Goal: Information Seeking & Learning: Learn about a topic

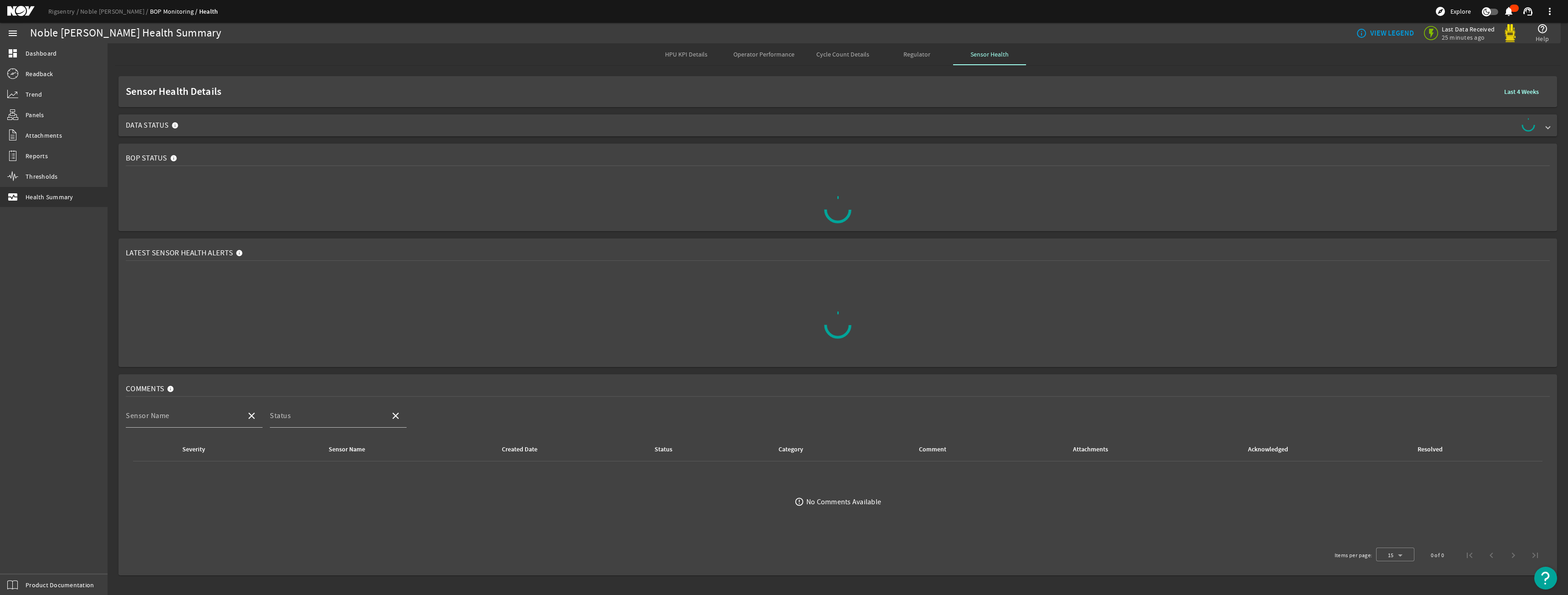
click at [284, 121] on span "Data Status" at bounding box center [836, 125] width 1421 height 14
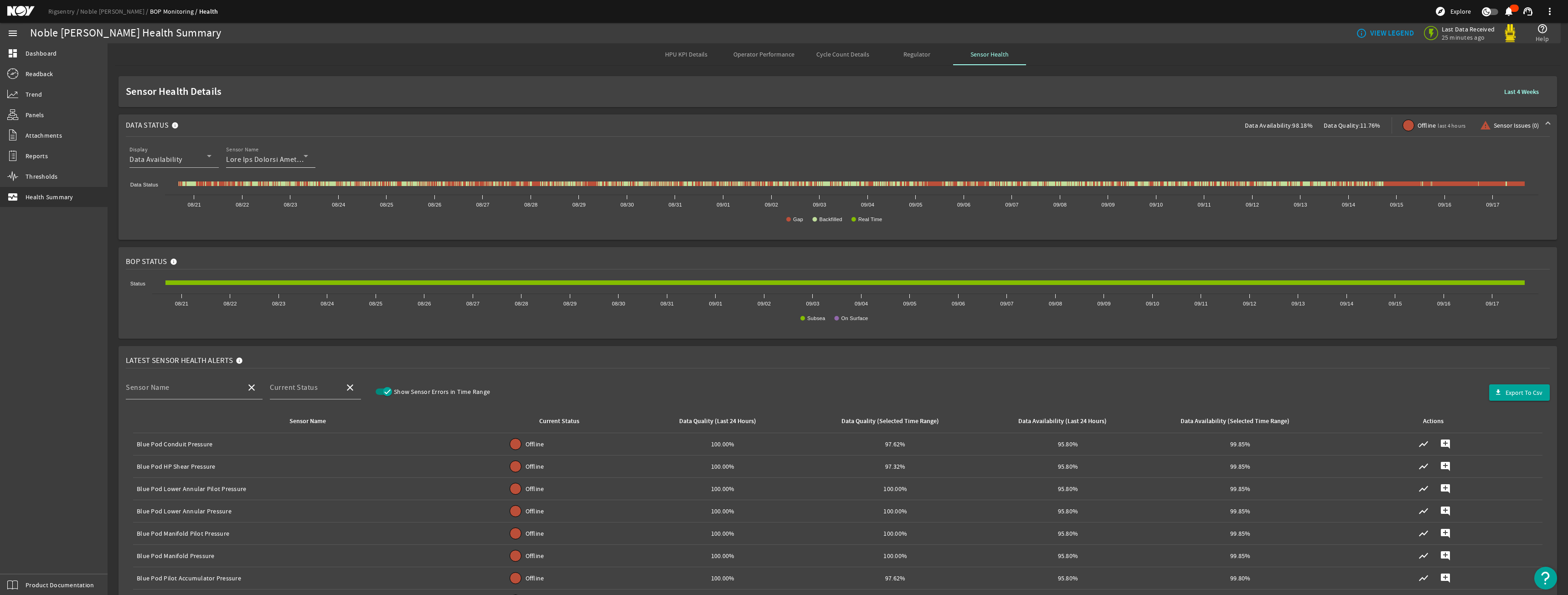
click at [251, 151] on mat-label "Sensor Name" at bounding box center [242, 149] width 33 height 7
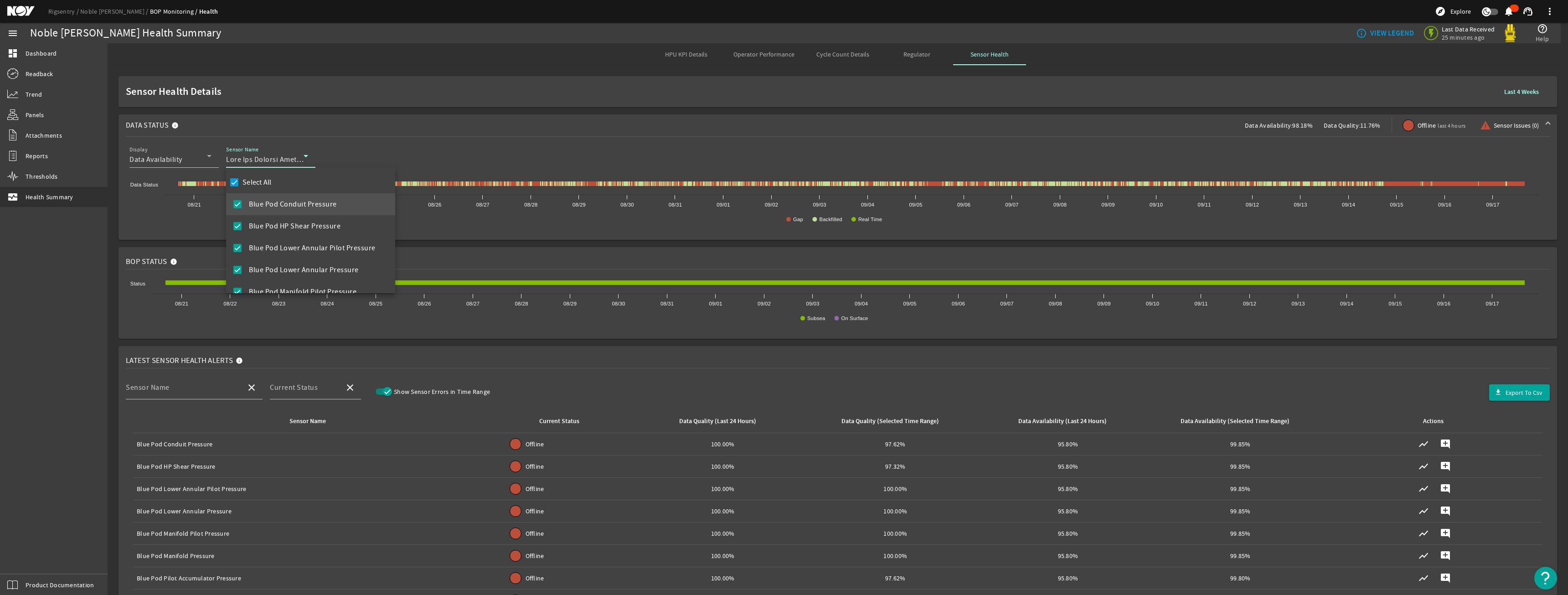
click at [263, 183] on label "Select All" at bounding box center [256, 182] width 31 height 9
click at [240, 183] on input "Select All" at bounding box center [234, 182] width 12 height 12
checkbox input "false"
click at [277, 233] on mat-option "Blue Pod HP Shear Pressure" at bounding box center [311, 225] width 169 height 22
click at [329, 121] on div at bounding box center [784, 298] width 1568 height 595
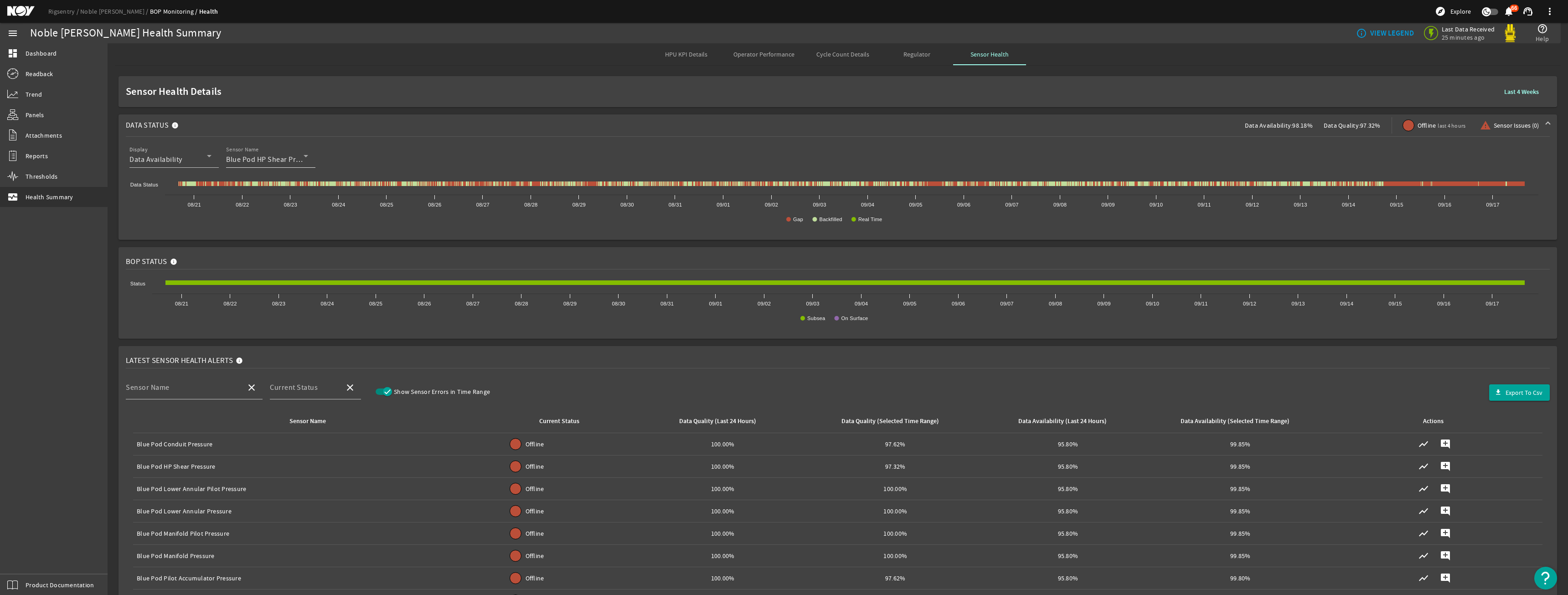
click at [282, 153] on div "Sensor Name Blue Pod HP Shear Pressure" at bounding box center [267, 156] width 82 height 24
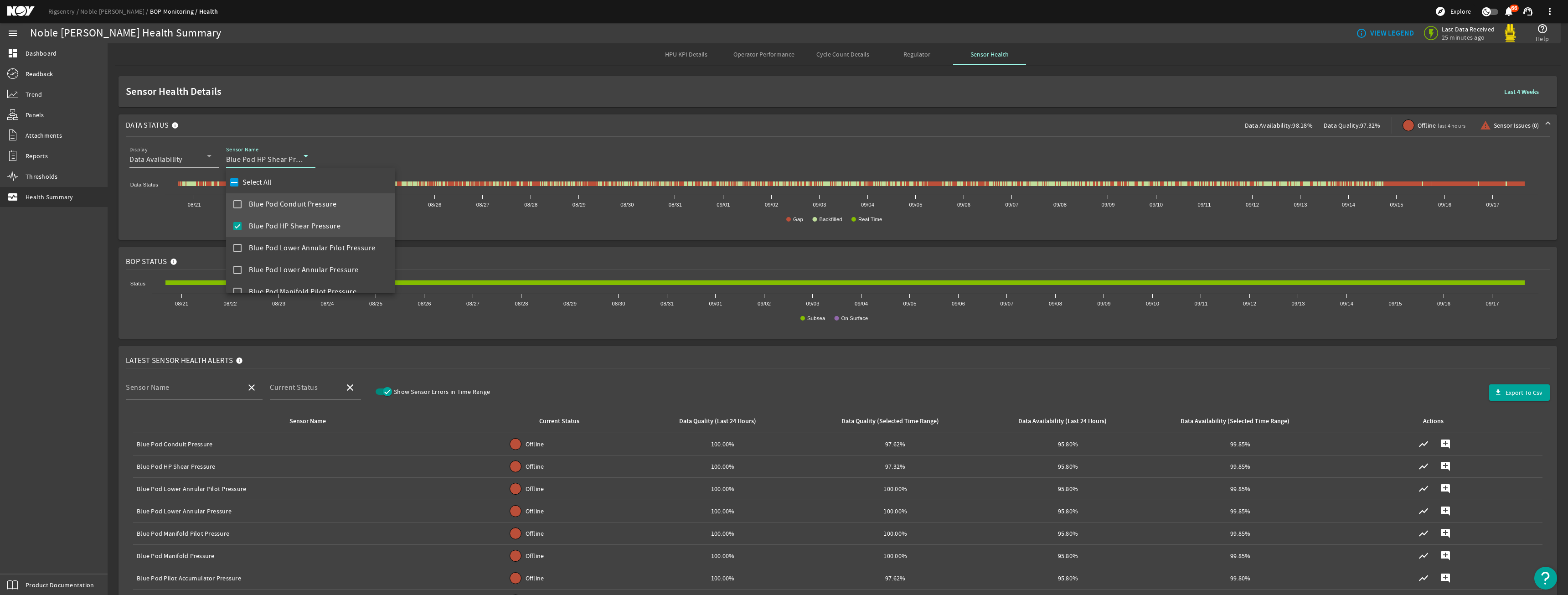
click at [262, 202] on span "Blue Pod Conduit Pressure" at bounding box center [293, 204] width 88 height 11
click at [263, 187] on div "Select All" at bounding box center [250, 182] width 44 height 12
click at [261, 182] on label "Select All" at bounding box center [256, 182] width 31 height 9
click at [240, 182] on input "Select All" at bounding box center [234, 182] width 12 height 12
checkbox input "true"
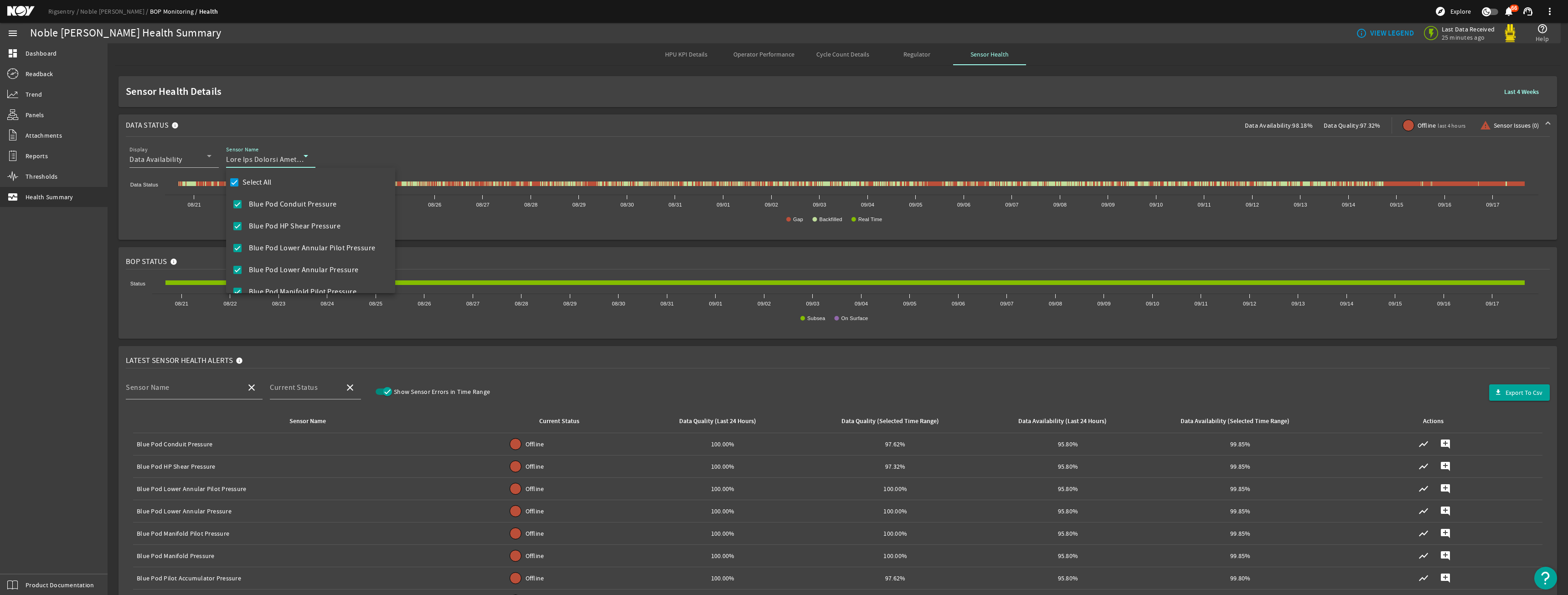
click at [459, 142] on div at bounding box center [784, 298] width 1568 height 595
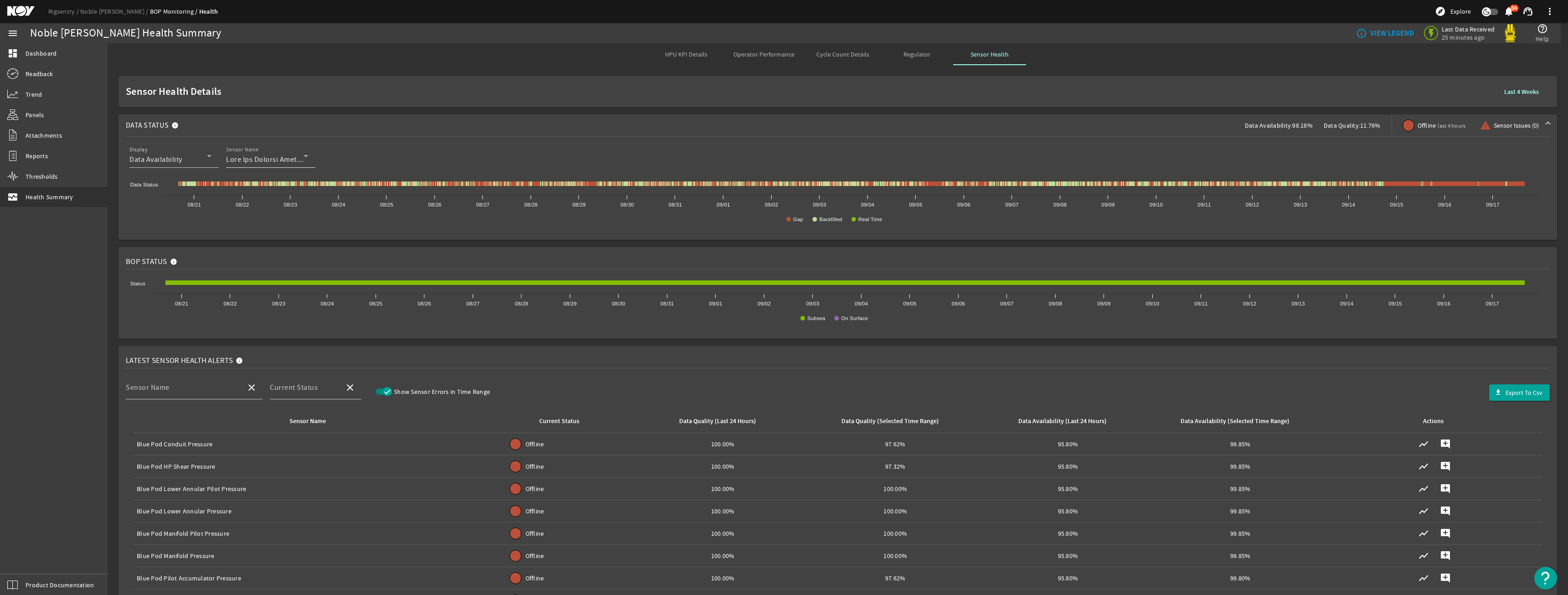
click at [305, 158] on icon at bounding box center [305, 156] width 11 height 11
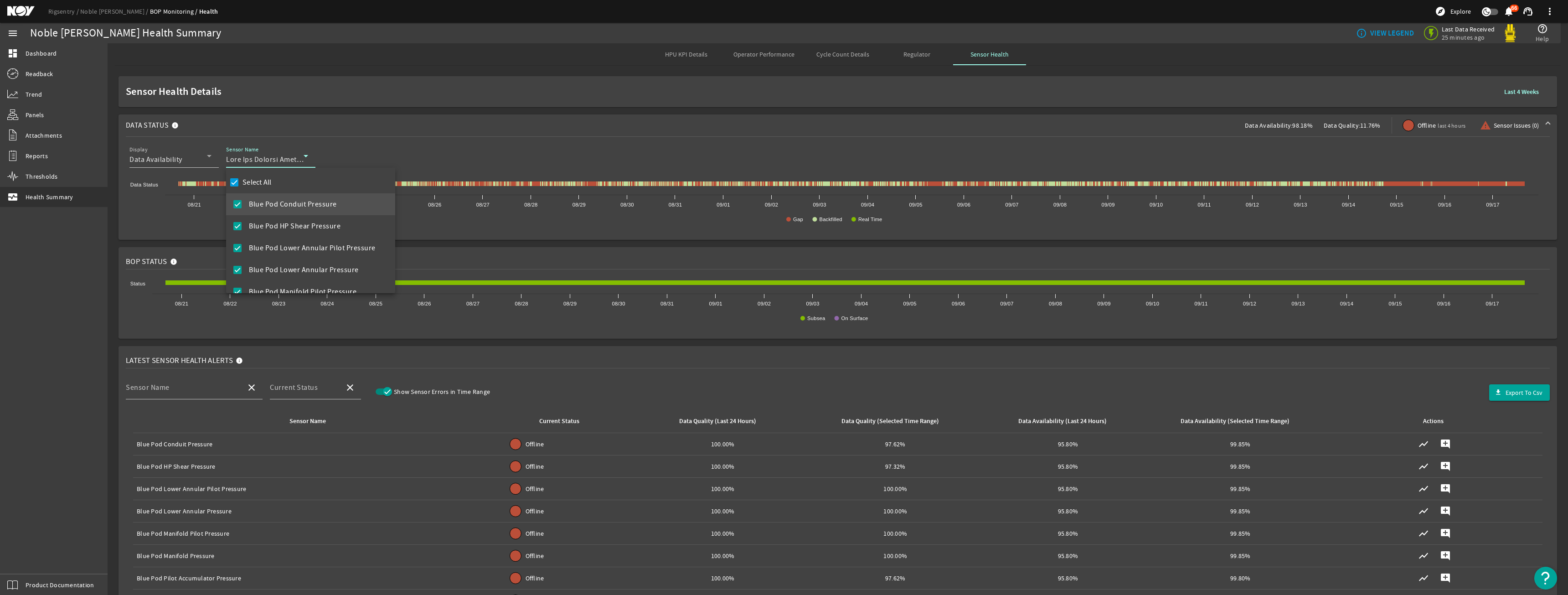
click at [273, 179] on div "Select All Blue Pod Conduit Pressure Blue Pod HP Shear Pressure Blue Pod Lower …" at bounding box center [311, 230] width 169 height 125
click at [269, 187] on label "Select All" at bounding box center [256, 182] width 31 height 9
click at [240, 187] on input "Select All" at bounding box center [234, 182] width 12 height 12
checkbox input "false"
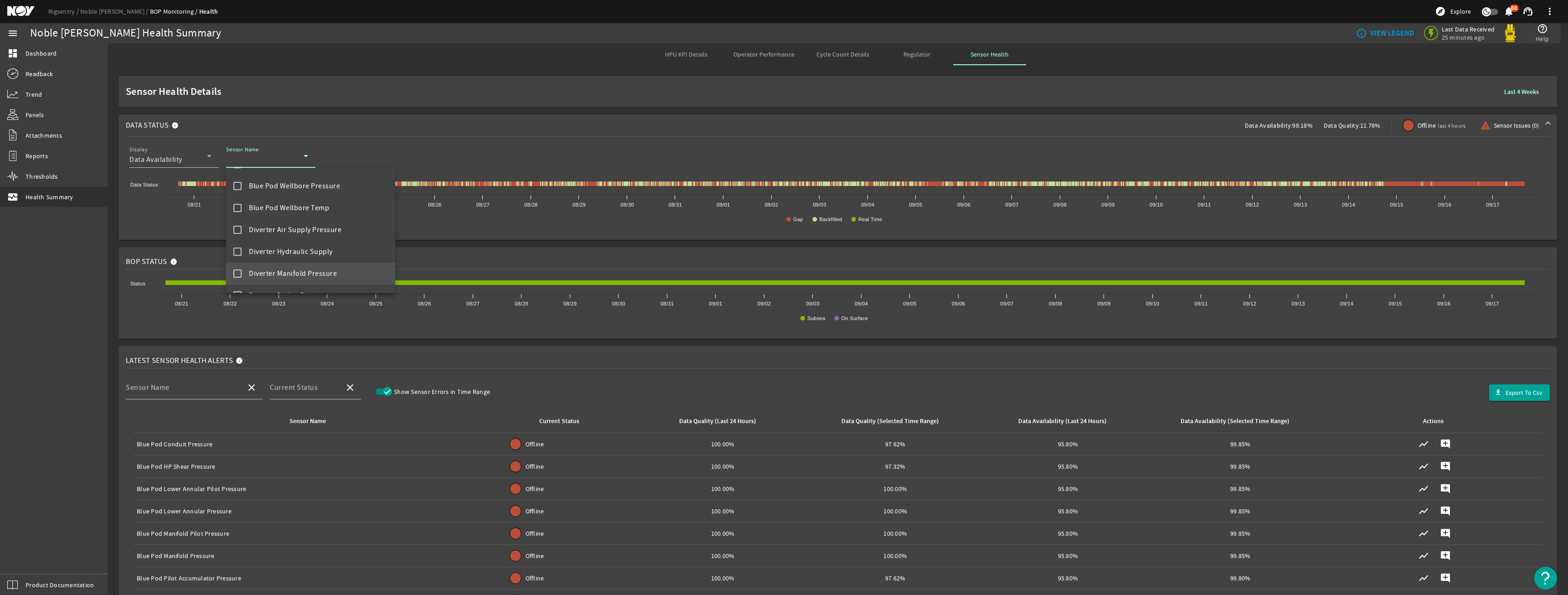
click at [300, 269] on span "Diverter Manifold Pressure" at bounding box center [293, 273] width 88 height 11
click at [332, 140] on div at bounding box center [784, 298] width 1568 height 595
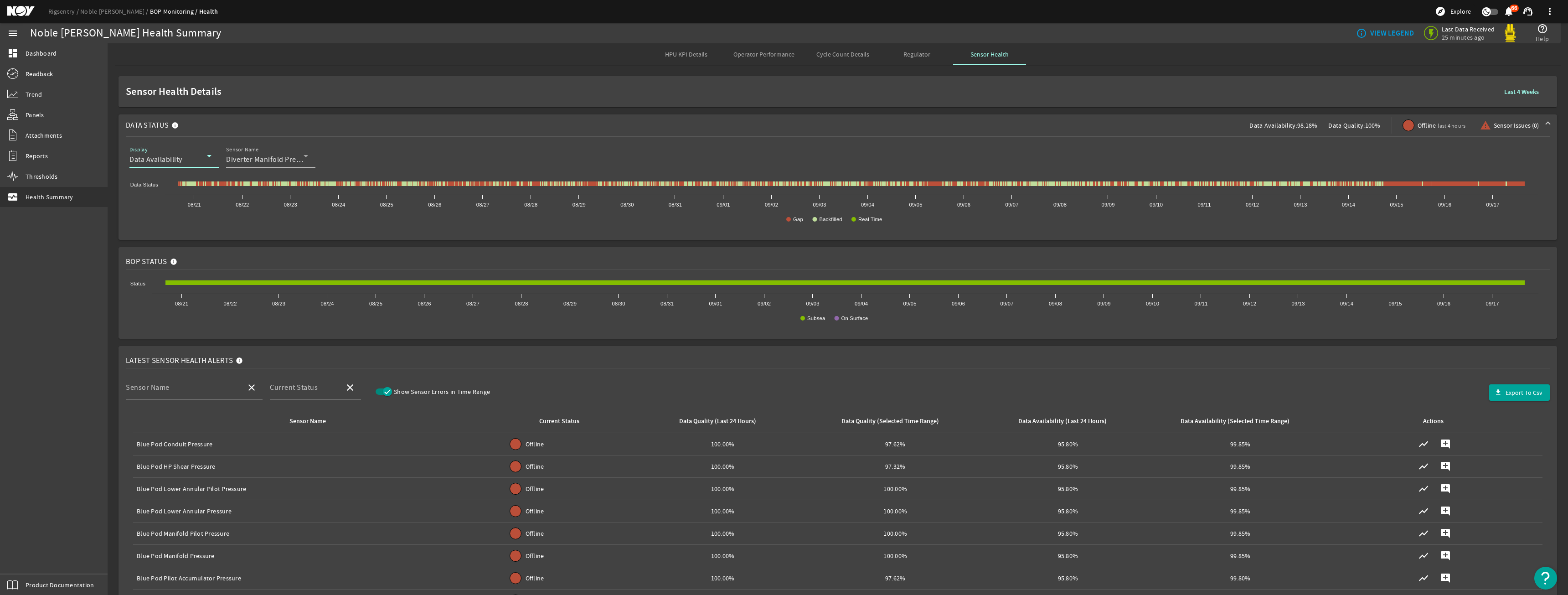
click at [187, 154] on div "Data Availability" at bounding box center [168, 159] width 77 height 11
click at [176, 206] on span "Data Quality" at bounding box center [157, 204] width 40 height 11
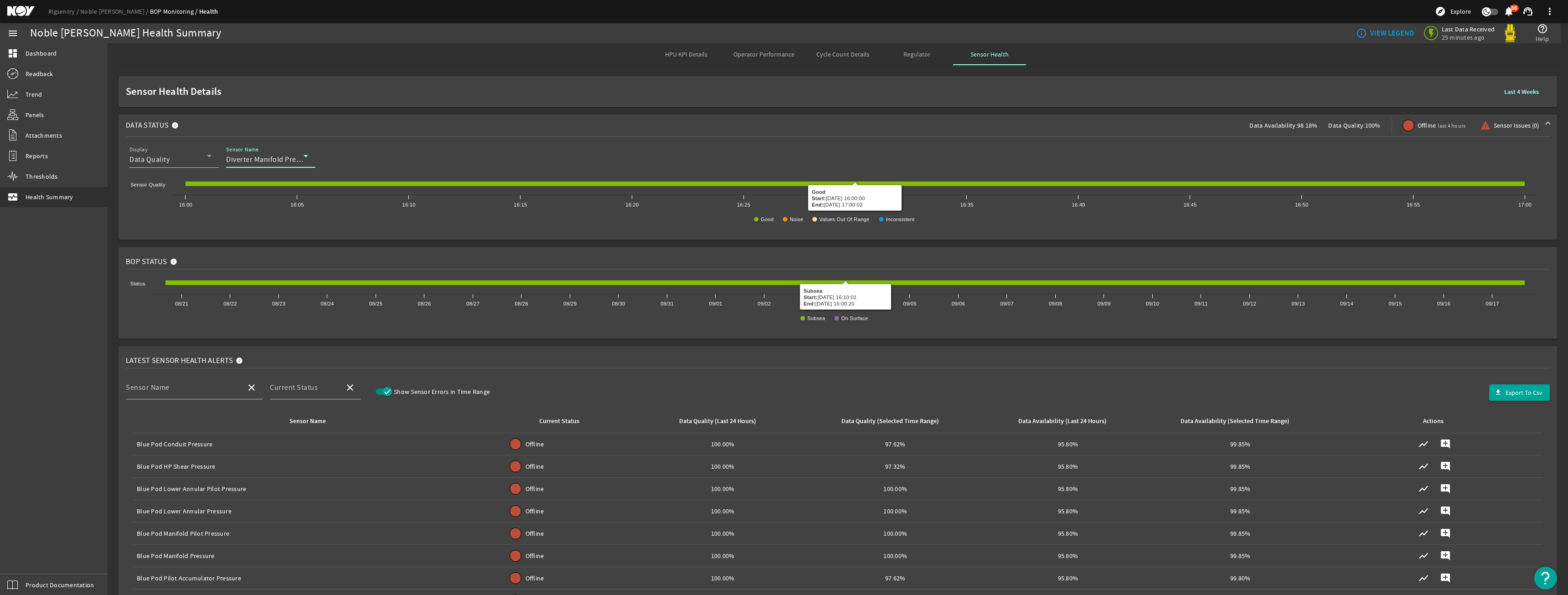
click at [282, 155] on div "Diverter Manifold Pressure" at bounding box center [265, 159] width 77 height 11
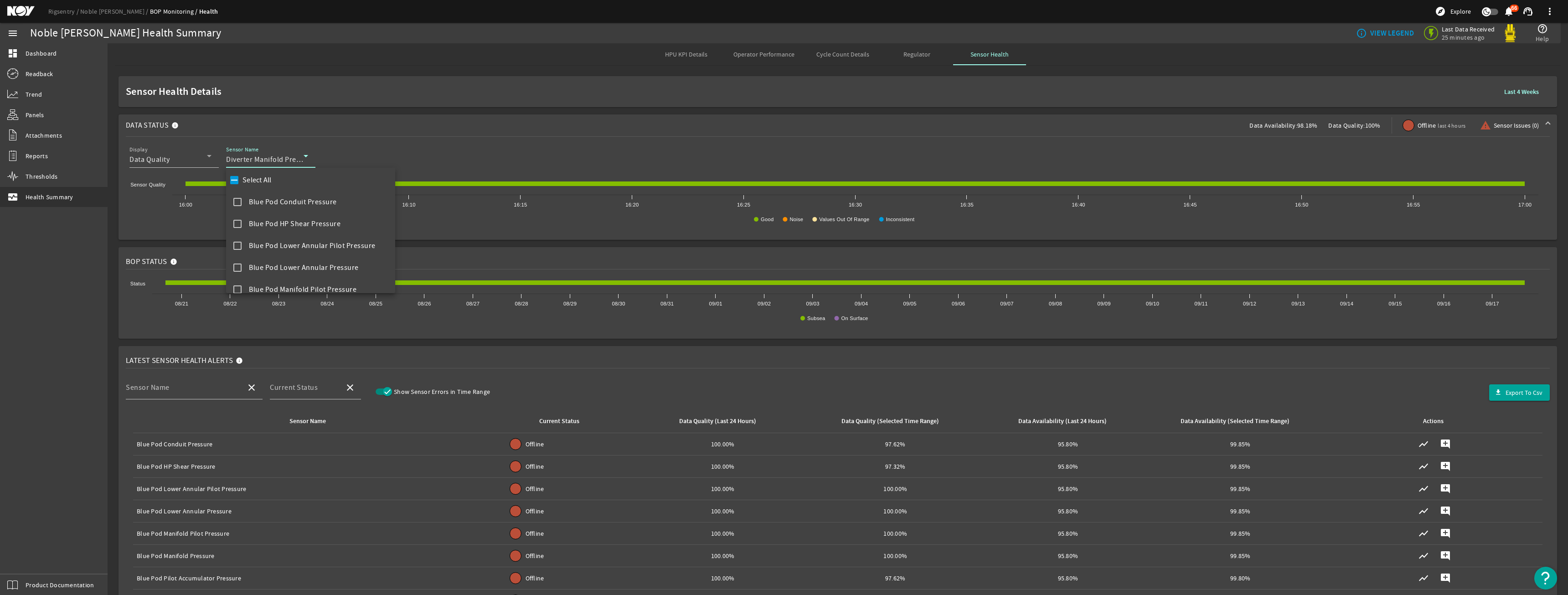
scroll to position [0, 0]
click at [257, 185] on label "Select All" at bounding box center [256, 182] width 31 height 9
click at [240, 185] on input "Select All" at bounding box center [234, 182] width 12 height 12
checkbox input "true"
click at [334, 98] on div at bounding box center [784, 298] width 1568 height 595
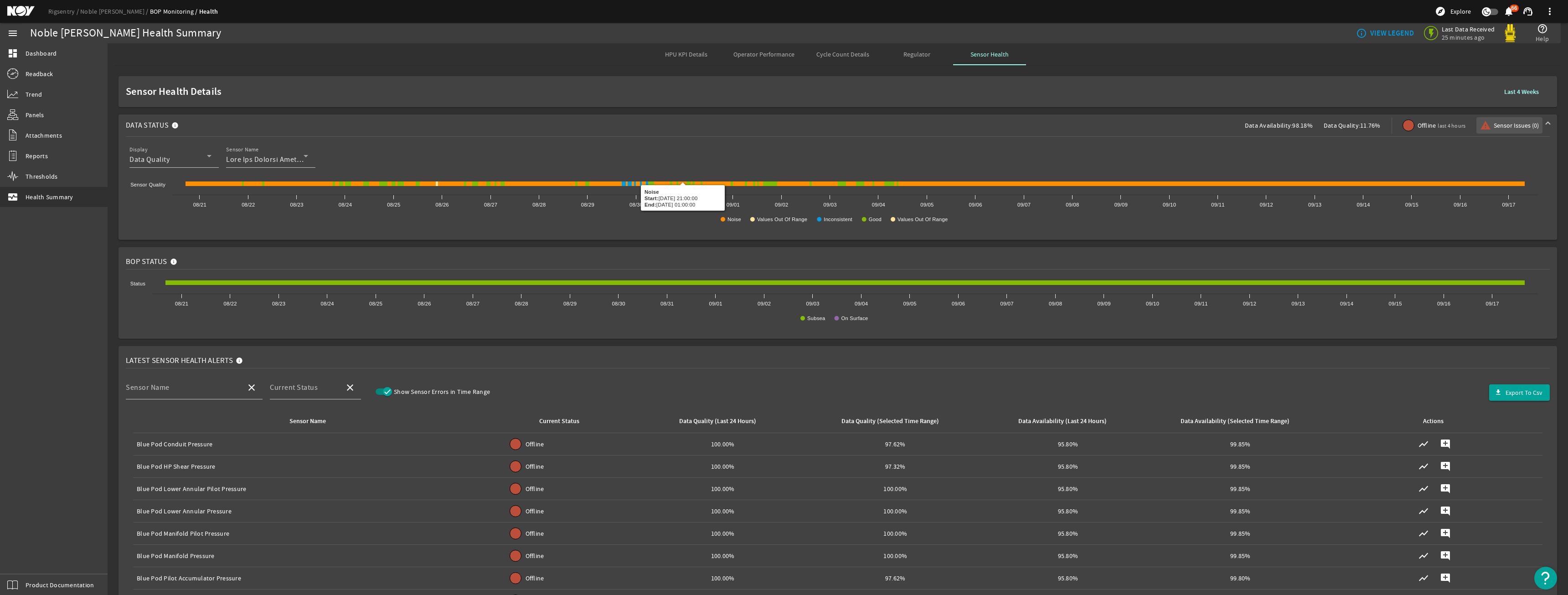
click at [1509, 123] on span "Sensor Issues (0)" at bounding box center [1516, 125] width 45 height 9
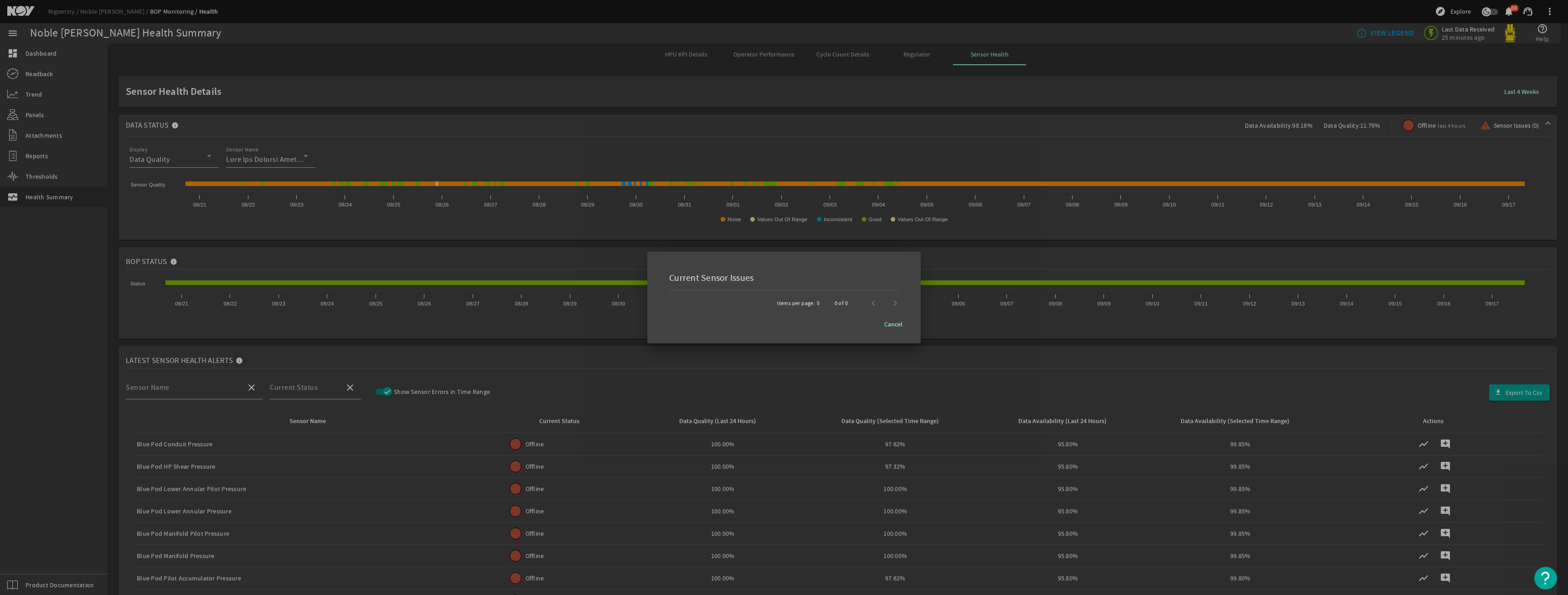
click at [1463, 131] on div at bounding box center [784, 298] width 1568 height 595
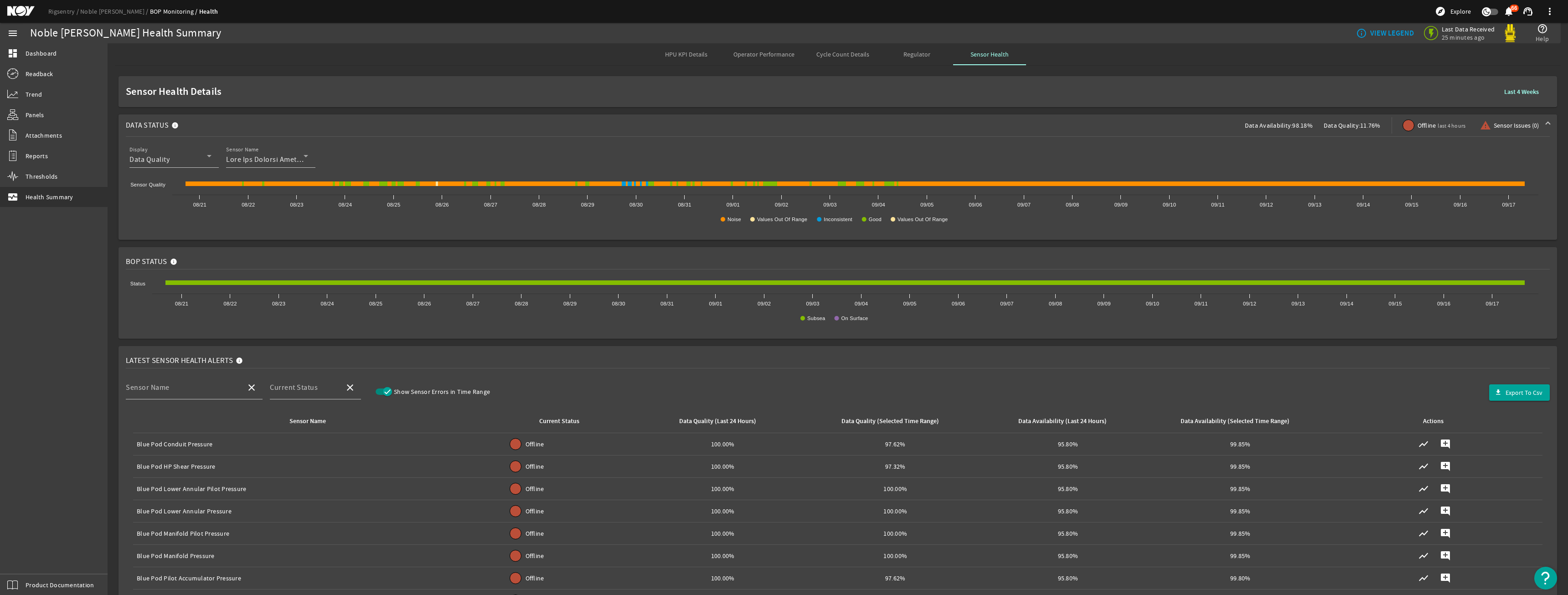
click at [1438, 128] on span "last 4 hours" at bounding box center [1451, 125] width 28 height 7
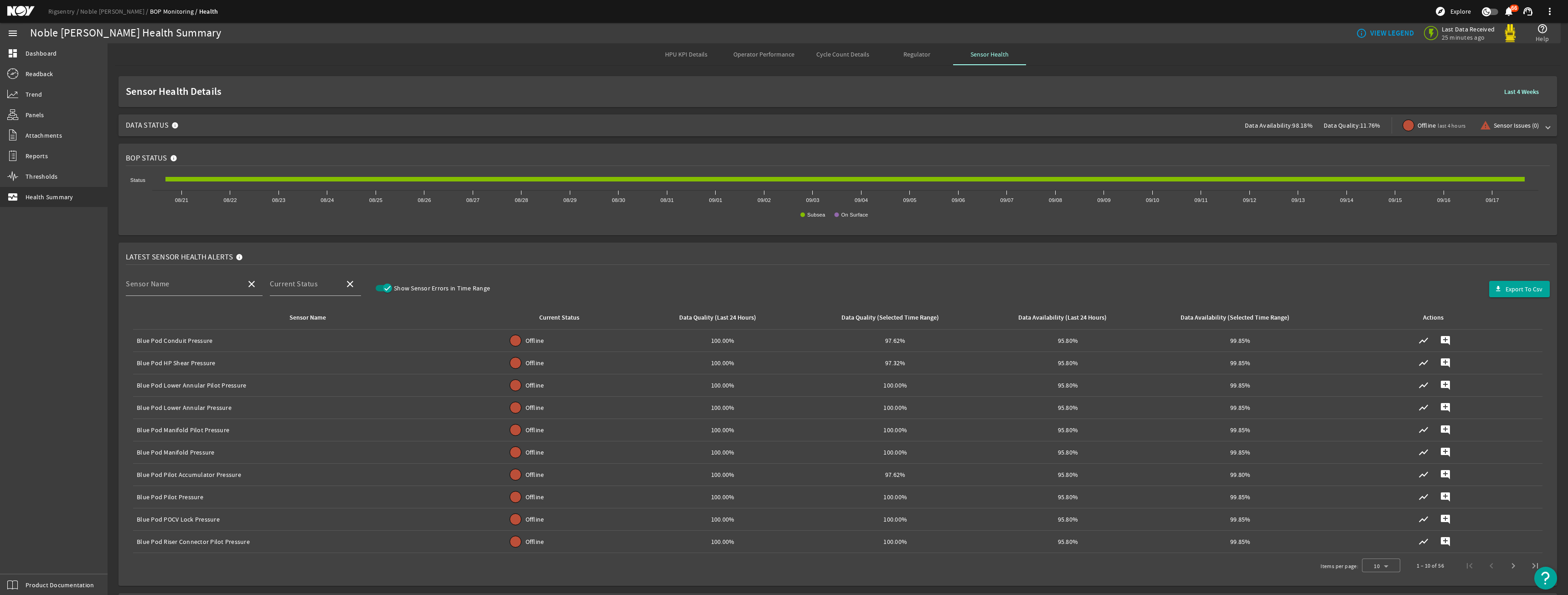
click at [1438, 128] on span "last 4 hours" at bounding box center [1451, 125] width 28 height 7
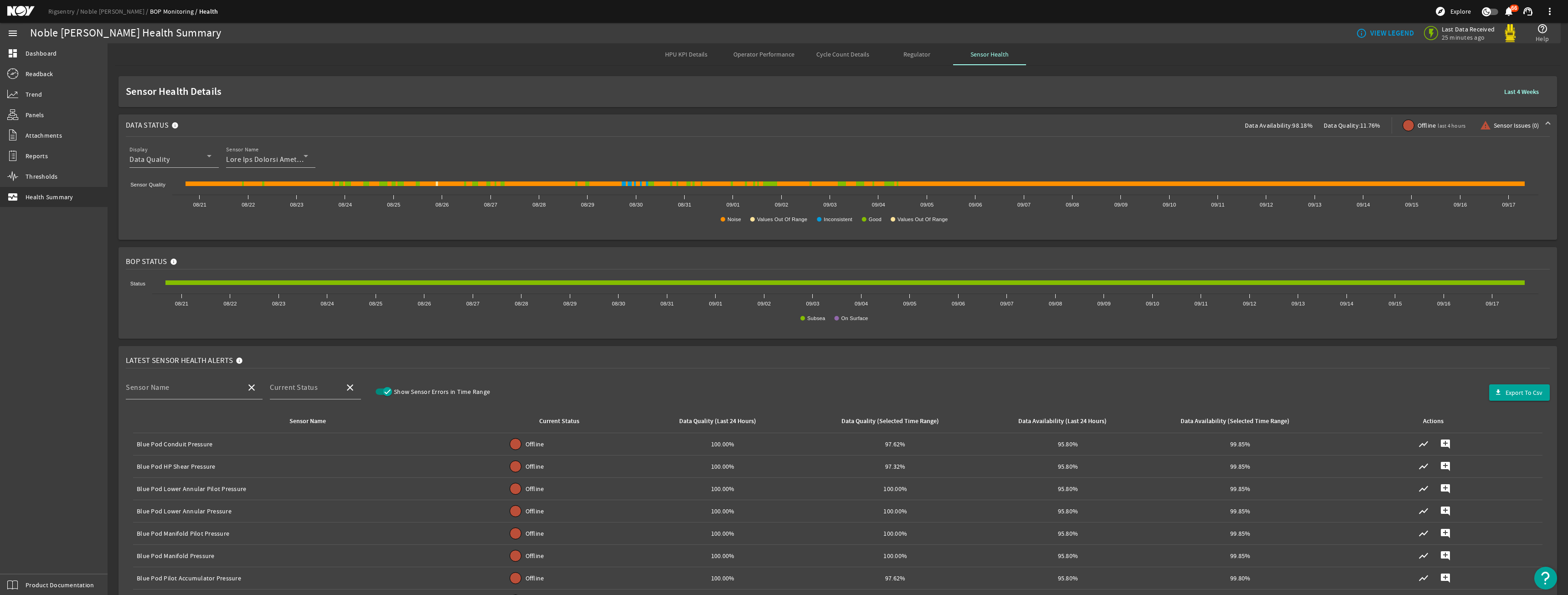
click at [1418, 125] on span "Offline last 4 hours" at bounding box center [1442, 125] width 48 height 10
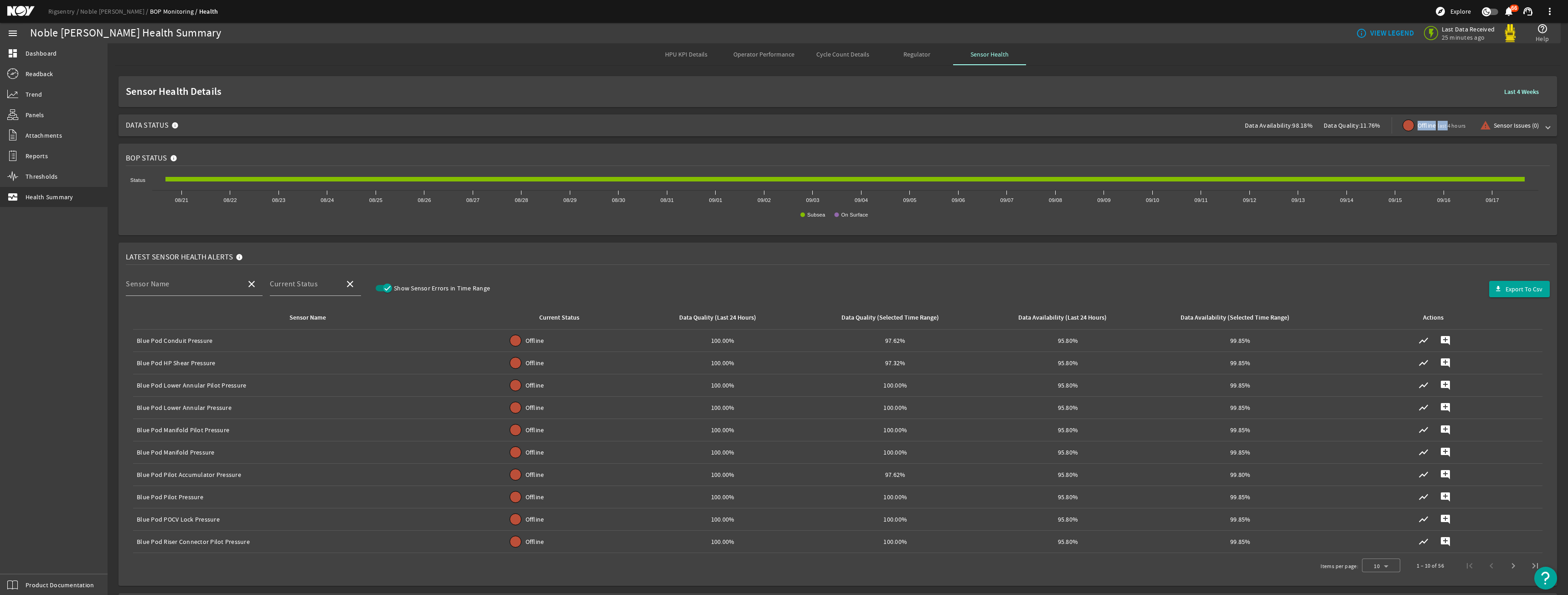
click at [1418, 125] on span "Offline last 4 hours" at bounding box center [1442, 125] width 48 height 10
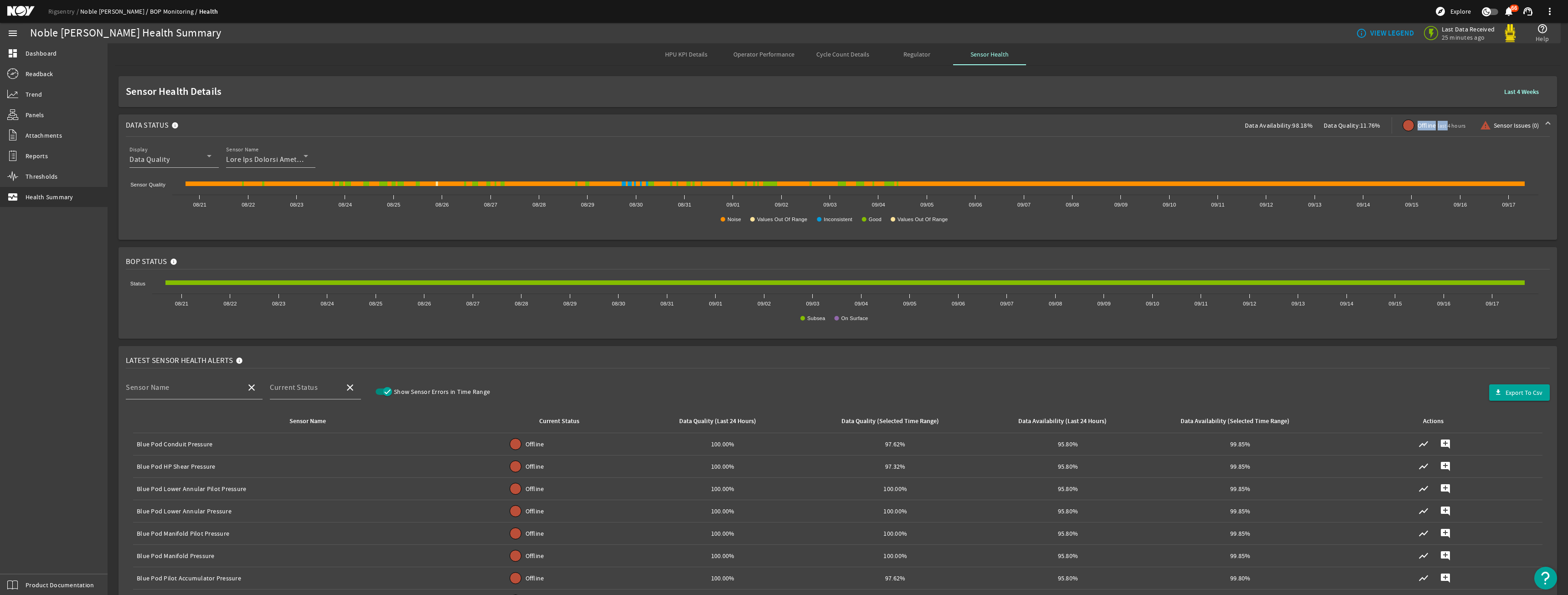
click at [121, 10] on link "Noble [PERSON_NAME]" at bounding box center [115, 11] width 69 height 9
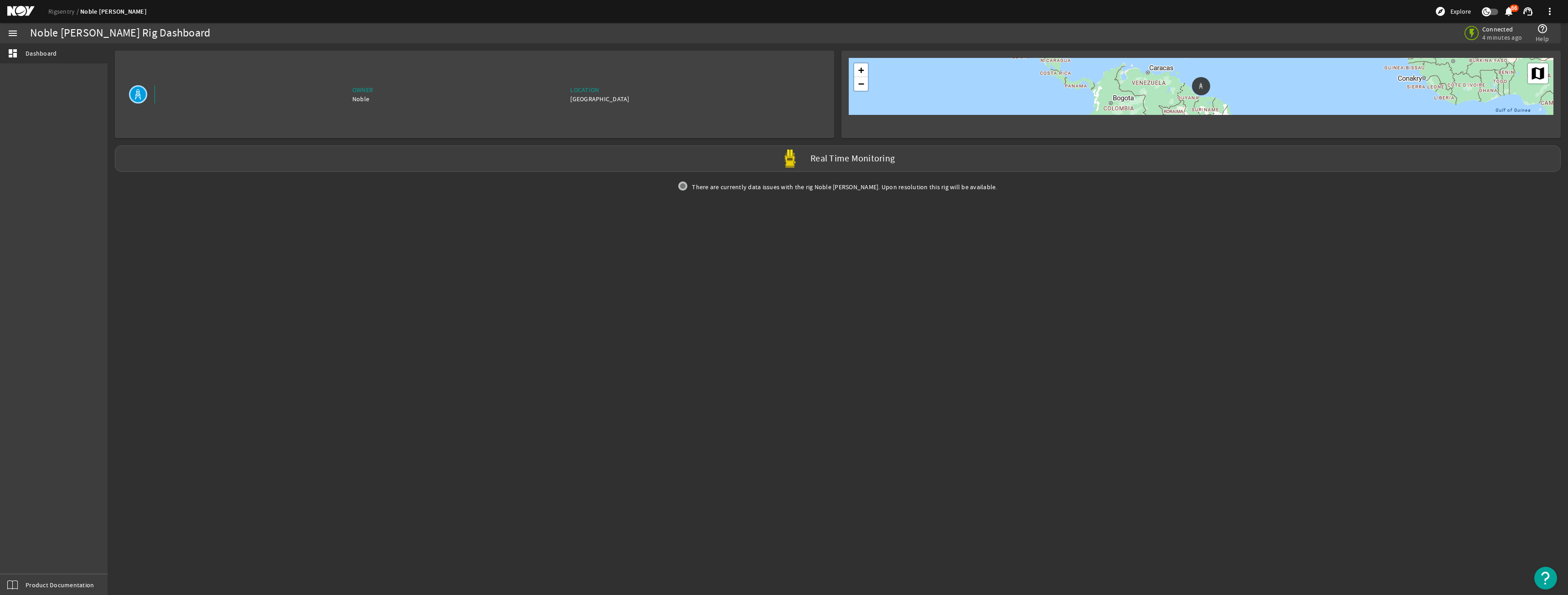
click at [66, 18] on div "Rigsentry Noble Don Taylor explore Explore notifications 66 support_agent more_…" at bounding box center [784, 11] width 1568 height 23
click at [64, 13] on link "Rigsentry" at bounding box center [64, 11] width 32 height 9
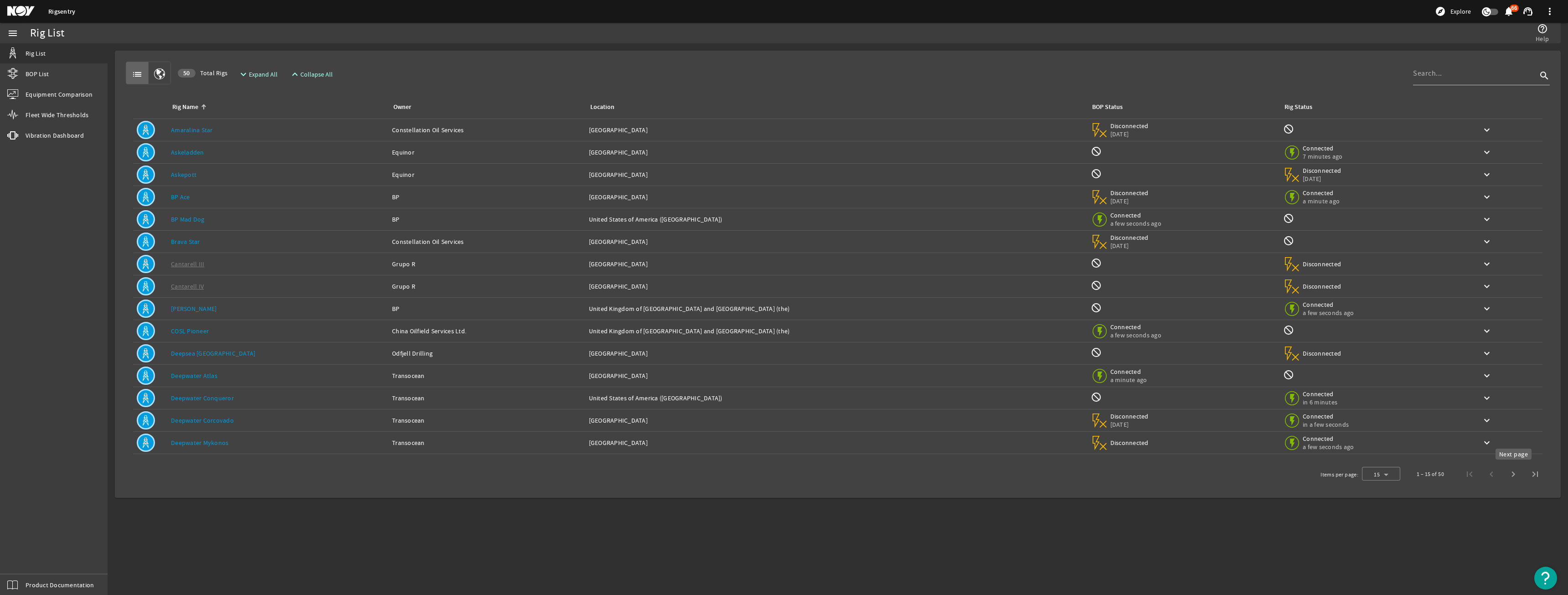
click at [1518, 475] on span "Next page" at bounding box center [1513, 474] width 22 height 22
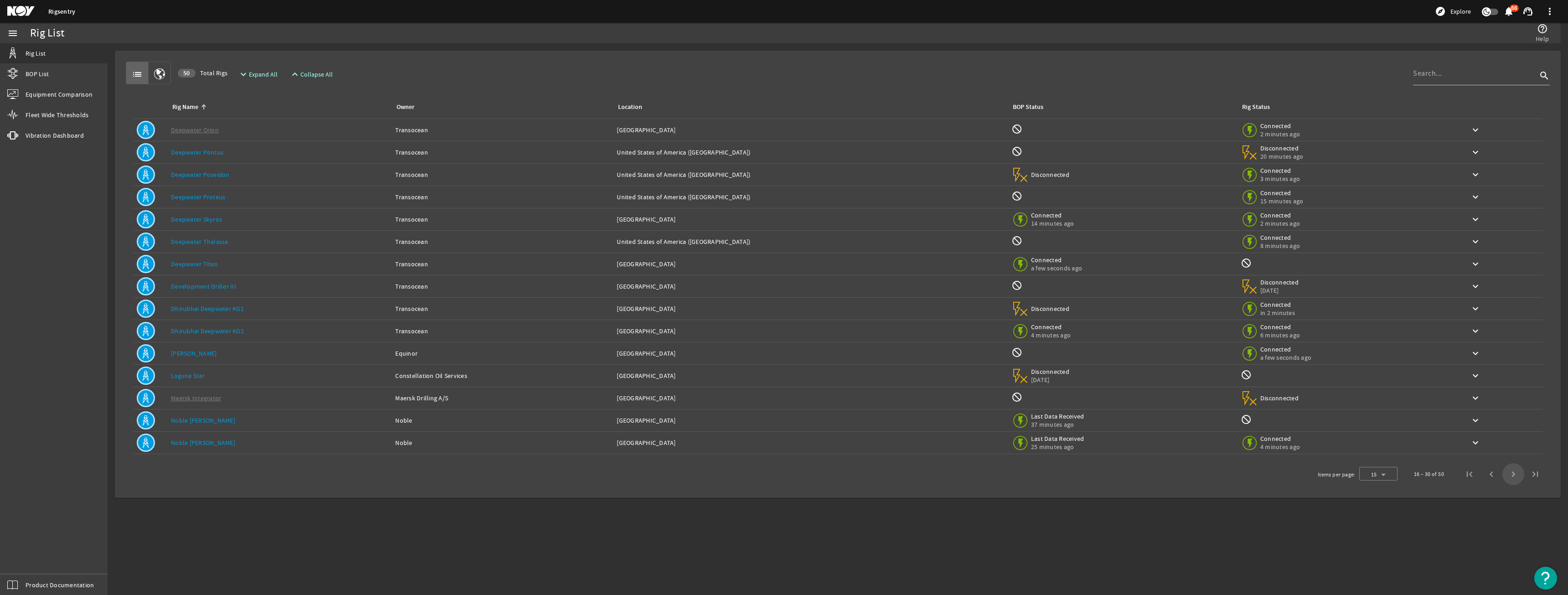
click at [1518, 475] on span "Next page" at bounding box center [1513, 474] width 22 height 22
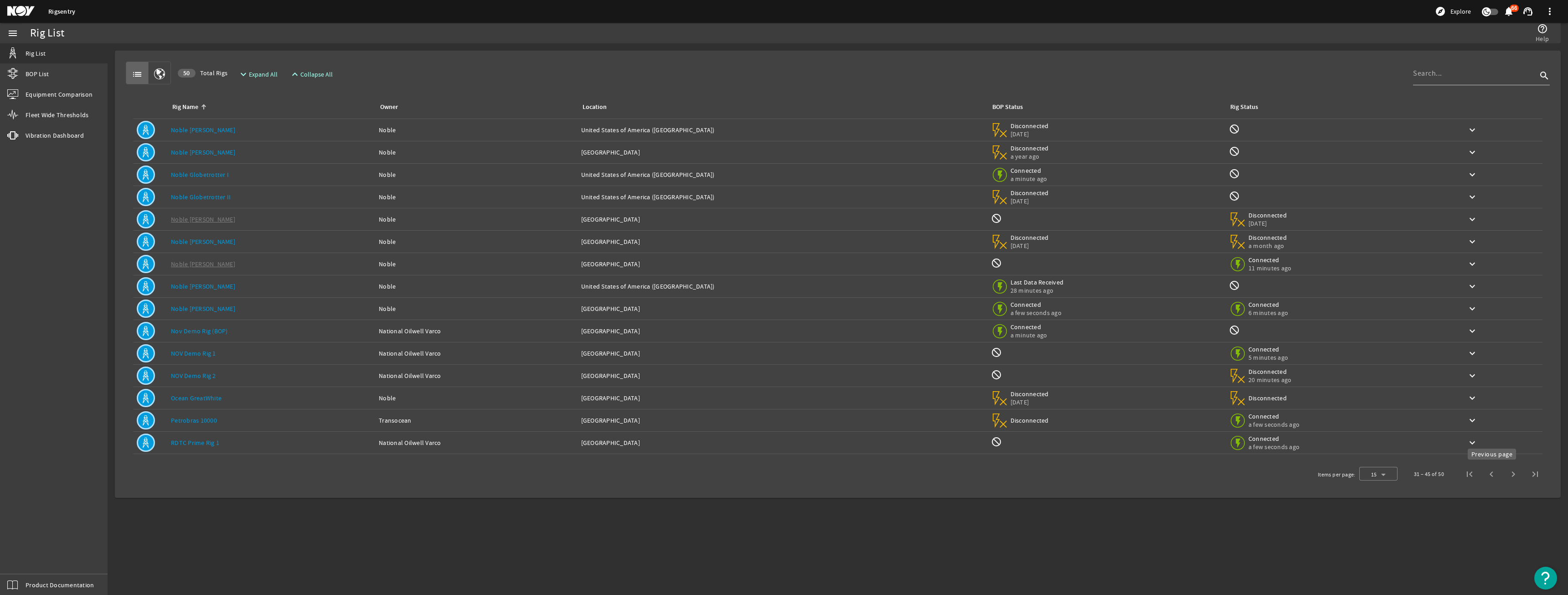
click at [1503, 465] on span "Next page" at bounding box center [1513, 474] width 22 height 22
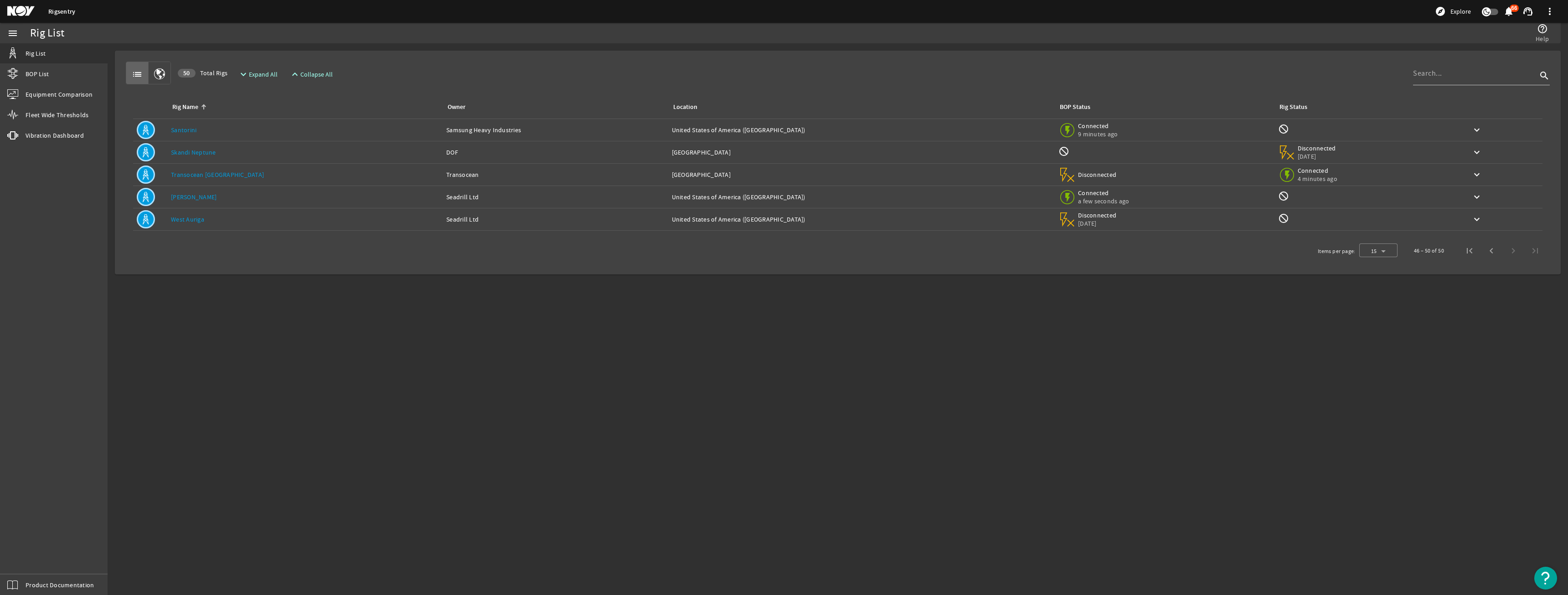
click at [199, 126] on div "Rig Name: Santorini" at bounding box center [305, 130] width 268 height 9
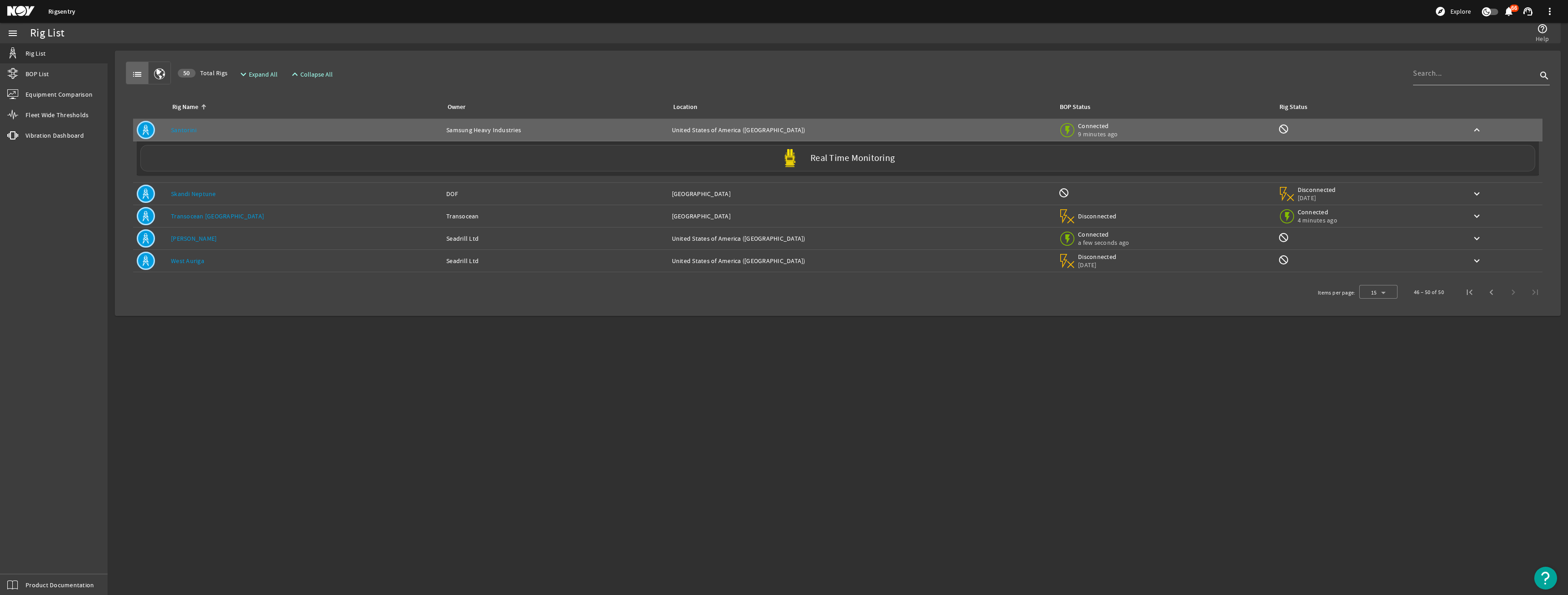
click at [227, 159] on div "Real Time Monitoring" at bounding box center [837, 158] width 1395 height 26
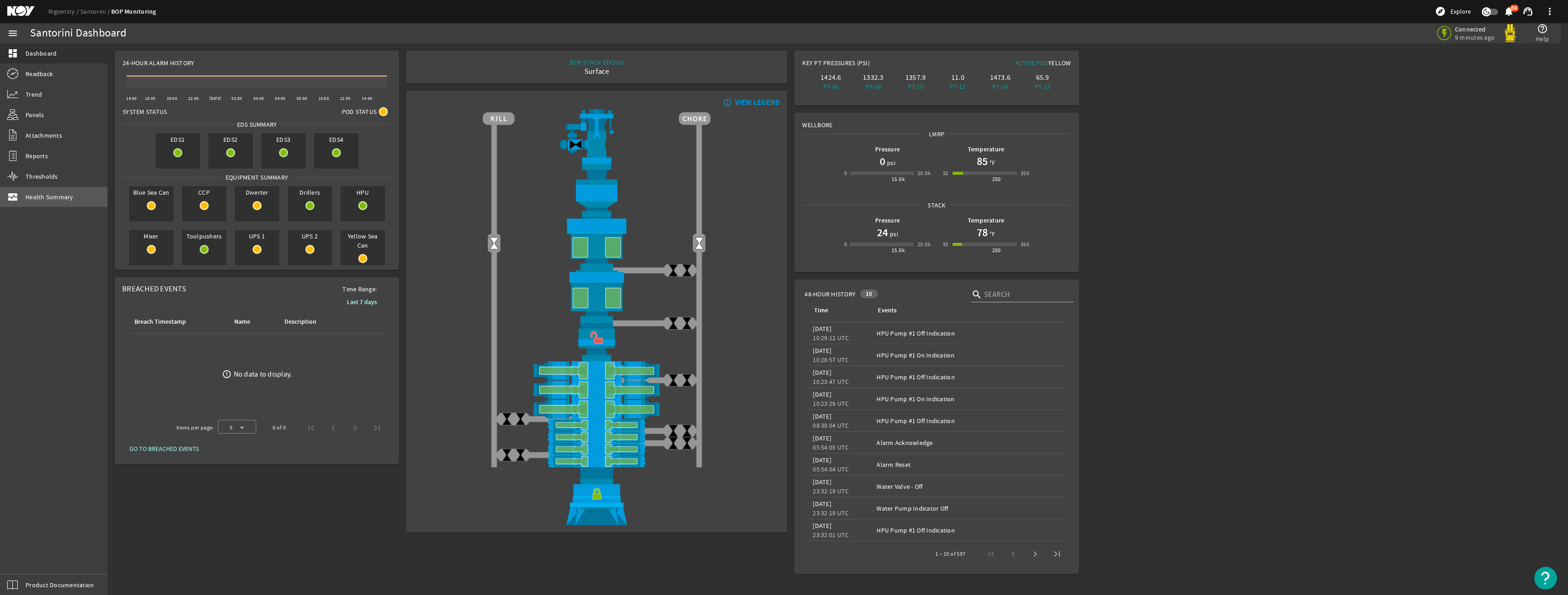
click at [56, 192] on link "monitor_heart Health Summary" at bounding box center [54, 197] width 107 height 20
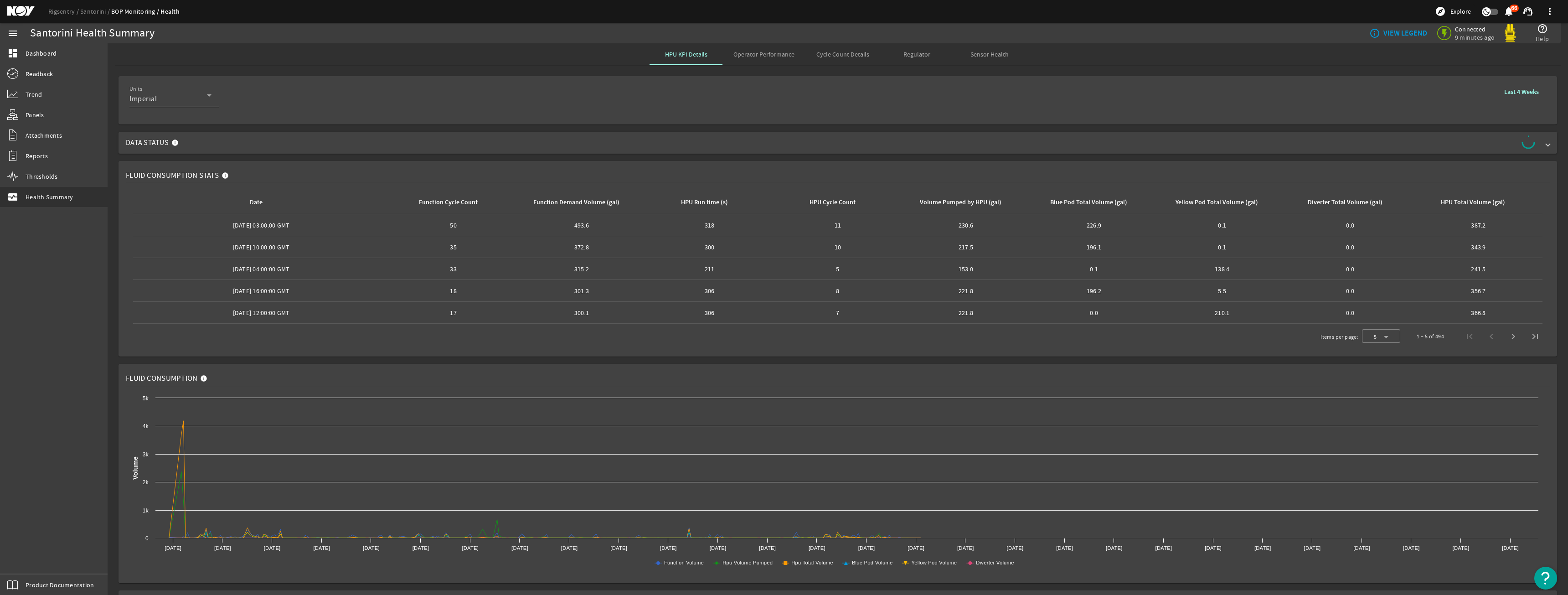
click at [297, 152] on mat-expansion-panel-header "Data Status" at bounding box center [838, 142] width 1439 height 22
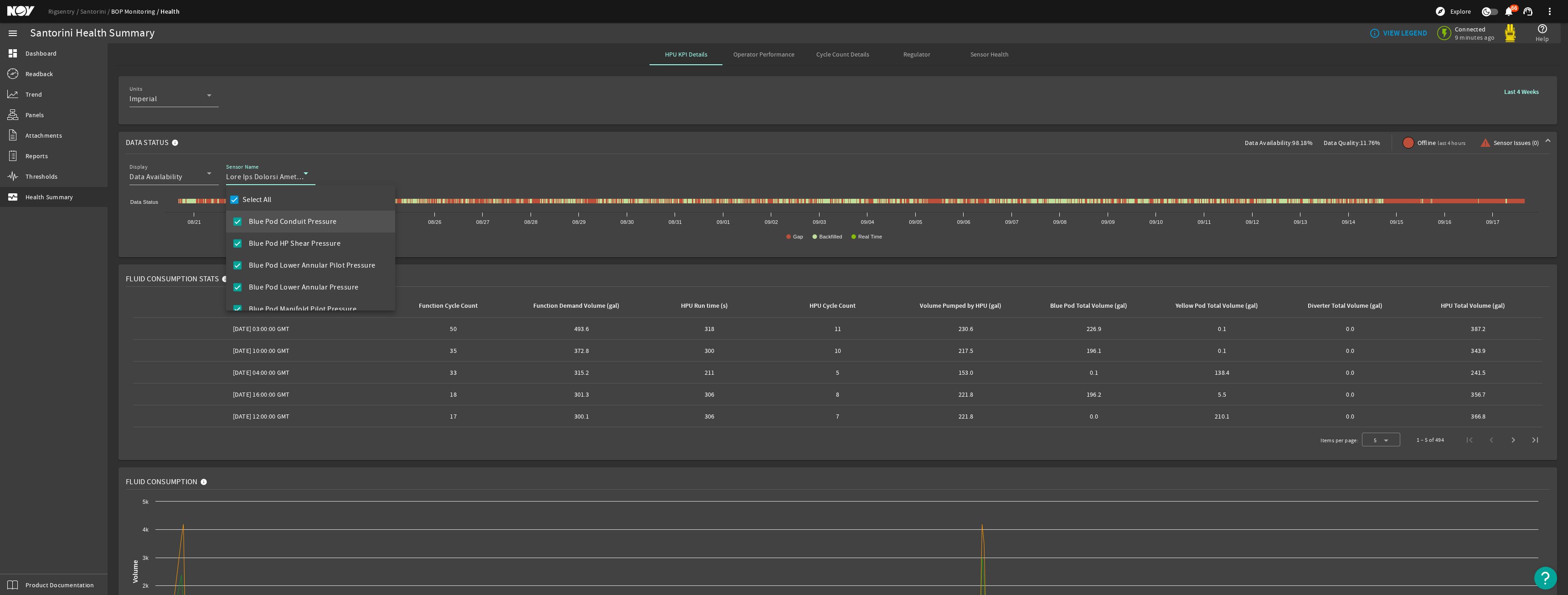
click at [273, 202] on div "Select All Blue Pod Conduit Pressure Blue Pod HP Shear Pressure Blue Pod Lower …" at bounding box center [311, 247] width 169 height 125
click at [266, 195] on label "Select All" at bounding box center [256, 200] width 31 height 9
click at [240, 195] on input "Select All" at bounding box center [234, 199] width 12 height 12
checkbox input "false"
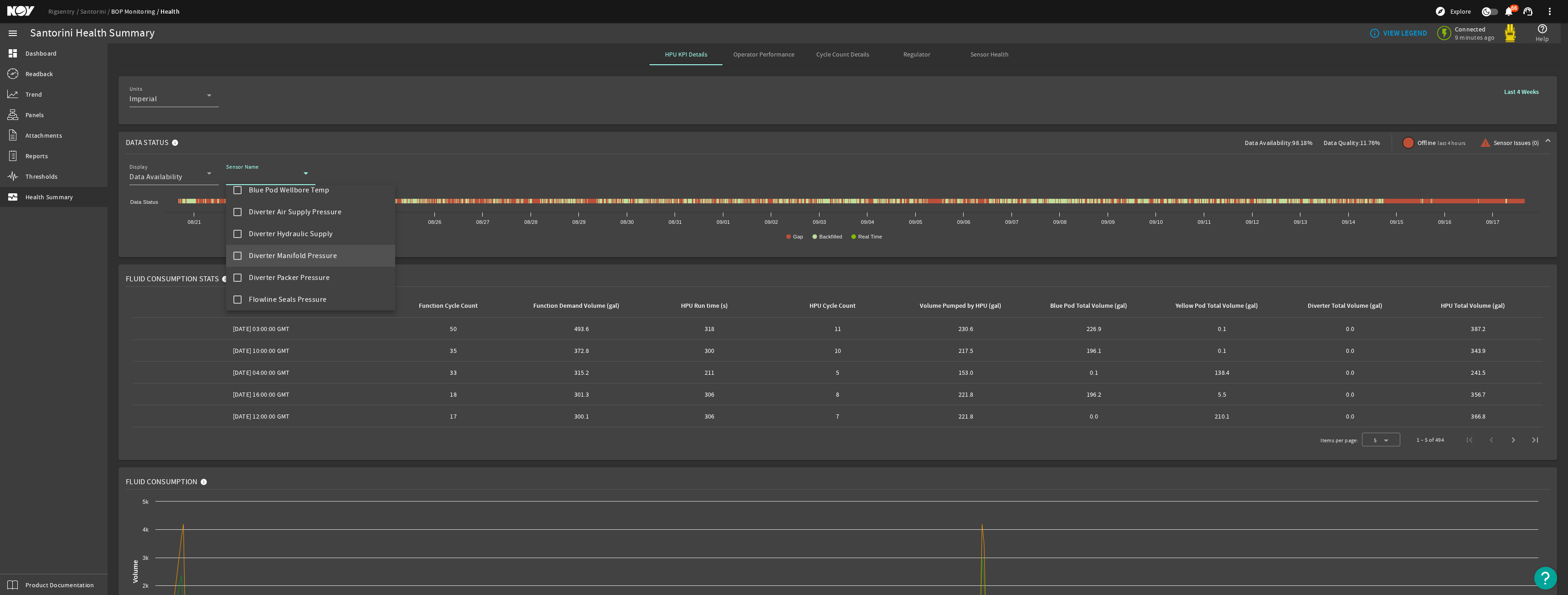
click at [297, 246] on mat-option "Diverter Manifold Pressure" at bounding box center [311, 256] width 169 height 22
click at [360, 161] on div at bounding box center [784, 298] width 1568 height 595
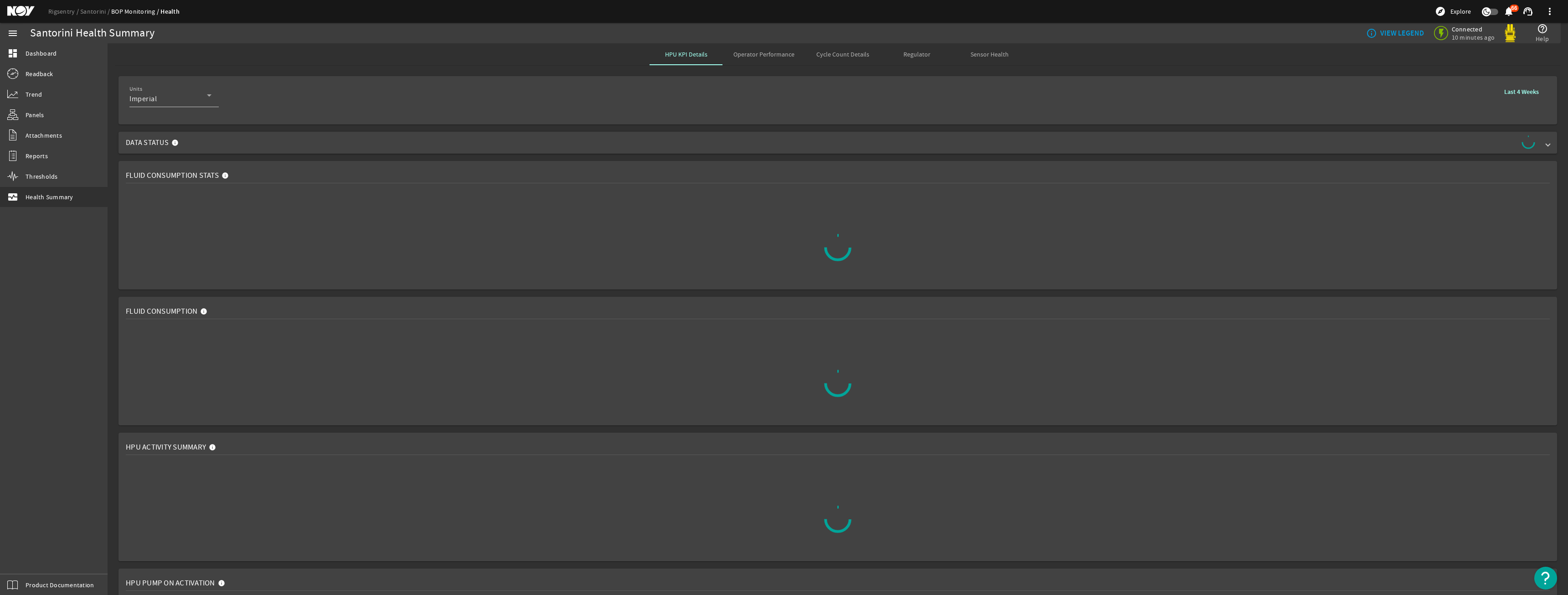
click at [328, 132] on mat-expansion-panel-header "Data Status" at bounding box center [838, 142] width 1439 height 22
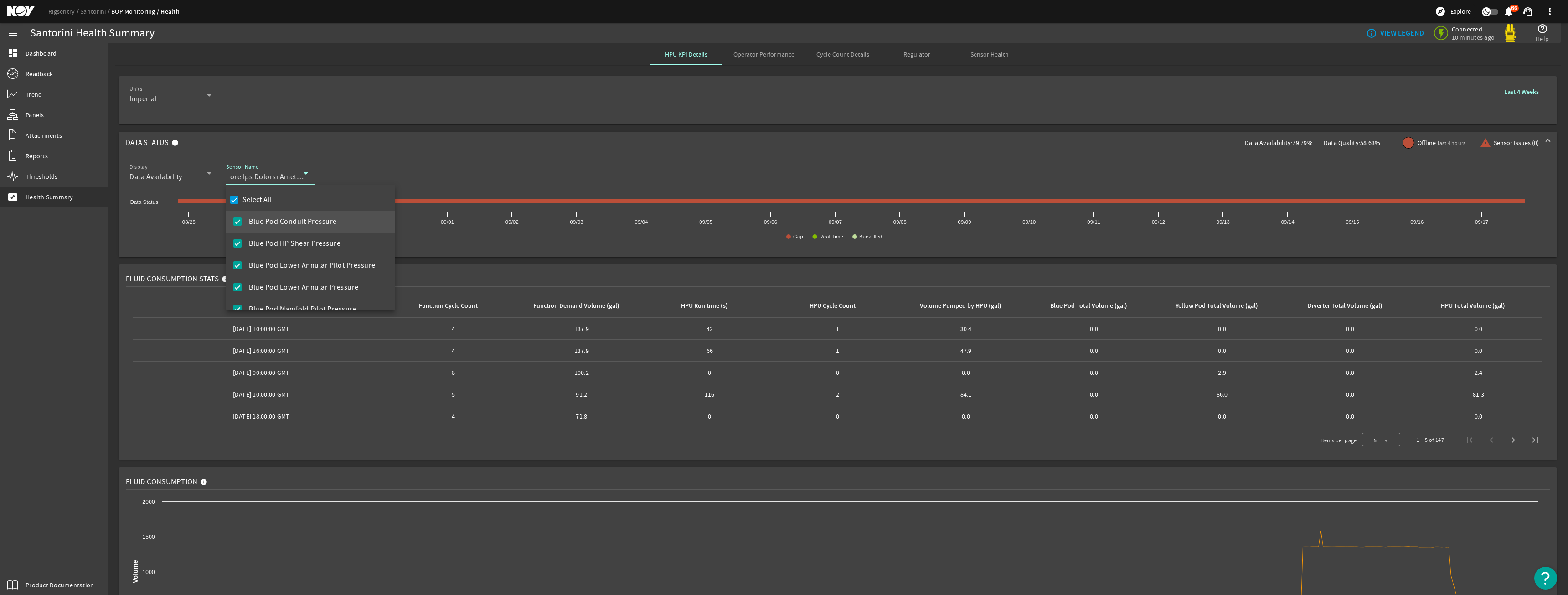
click at [246, 193] on mat-checkbox "Select All" at bounding box center [250, 199] width 44 height 22
click at [250, 195] on label "Select All" at bounding box center [256, 200] width 31 height 9
click at [240, 195] on input "Select All" at bounding box center [234, 199] width 12 height 12
checkbox input "false"
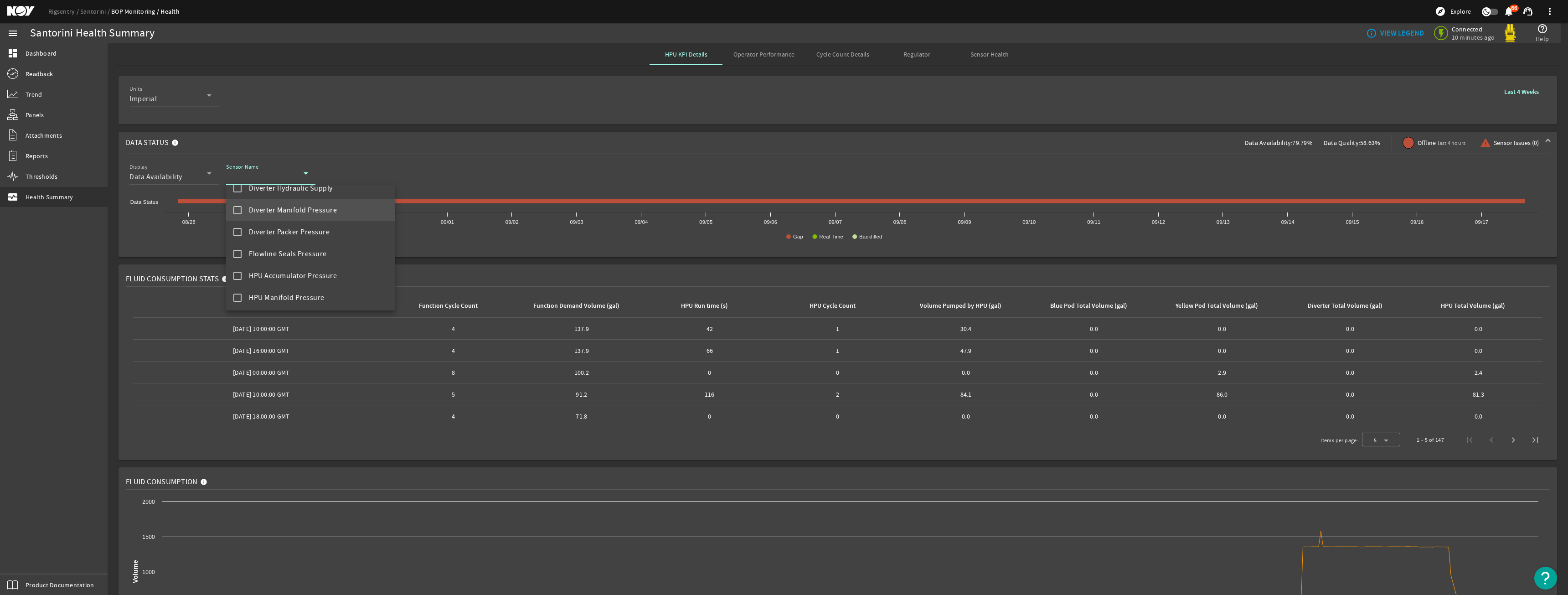
click at [290, 214] on span "Diverter Manifold Pressure" at bounding box center [293, 210] width 88 height 11
click at [365, 123] on div at bounding box center [784, 298] width 1568 height 595
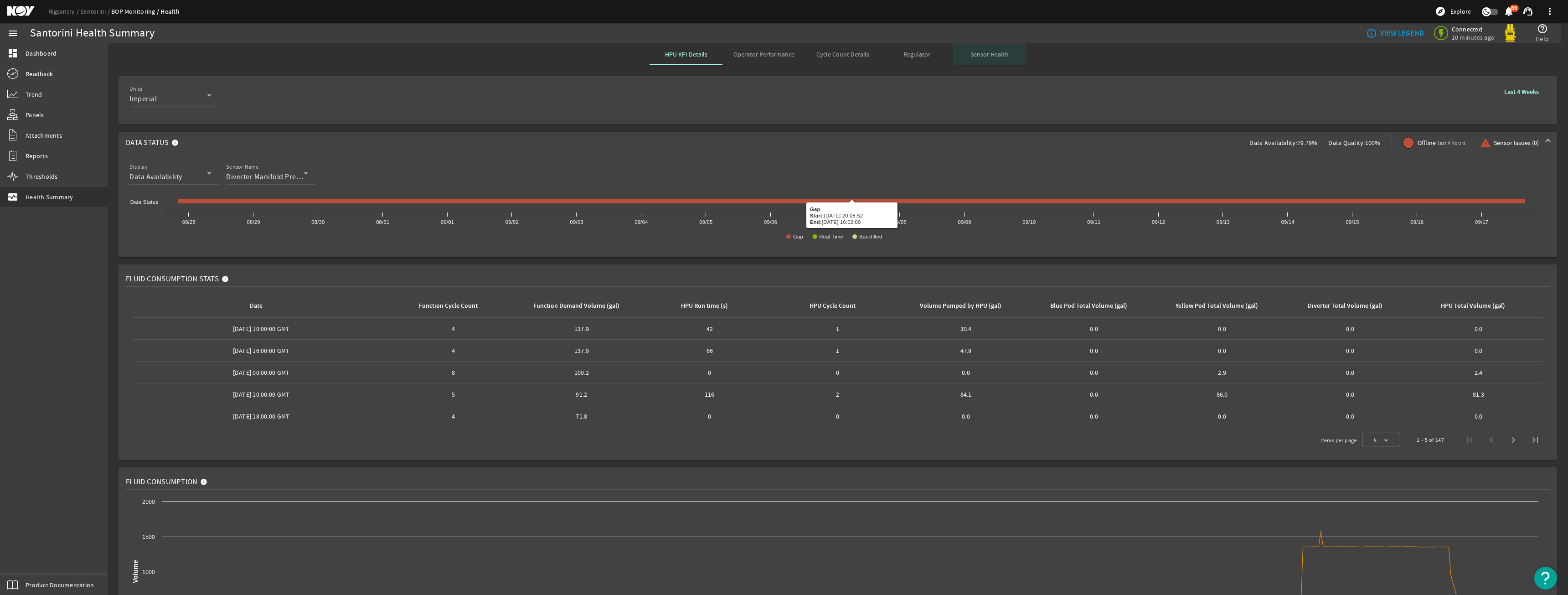
click at [953, 49] on div "Sensor Health" at bounding box center [989, 54] width 73 height 22
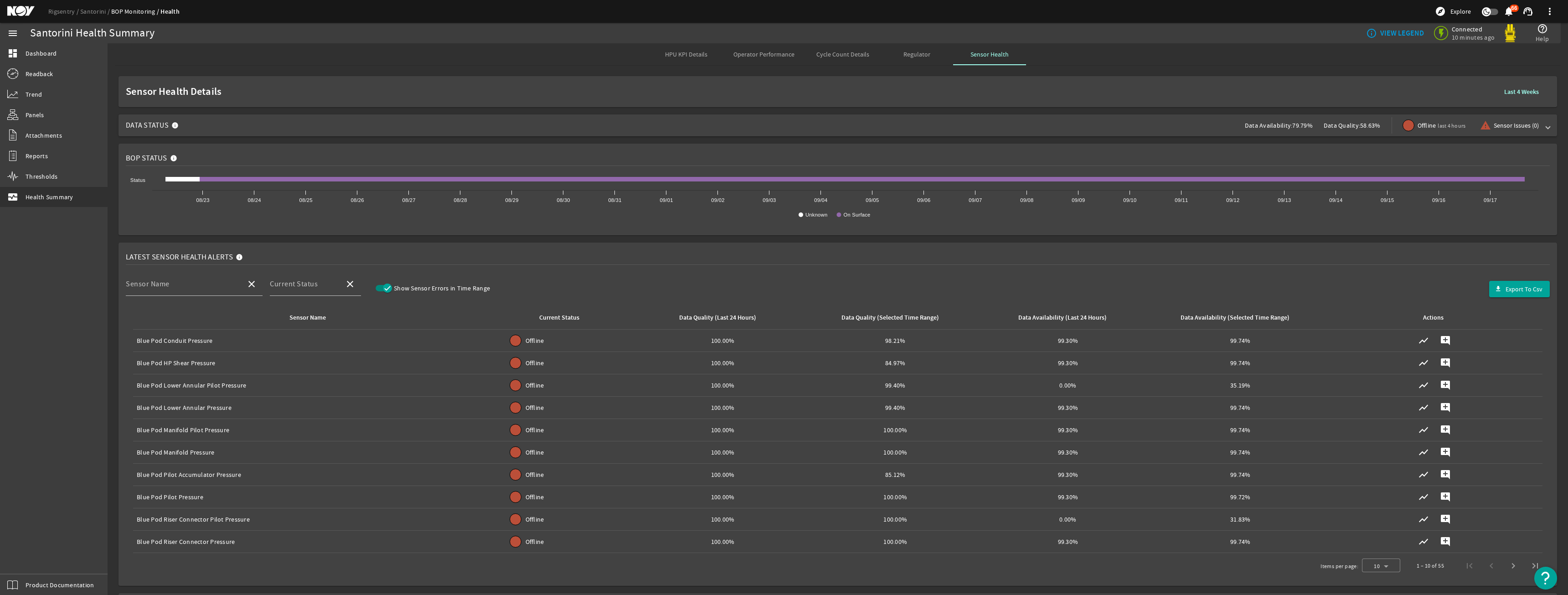
click at [976, 132] on span "Data Status Data Availability: 79.79% Data Quality: 58.63% Offline last 4 hours…" at bounding box center [836, 125] width 1421 height 22
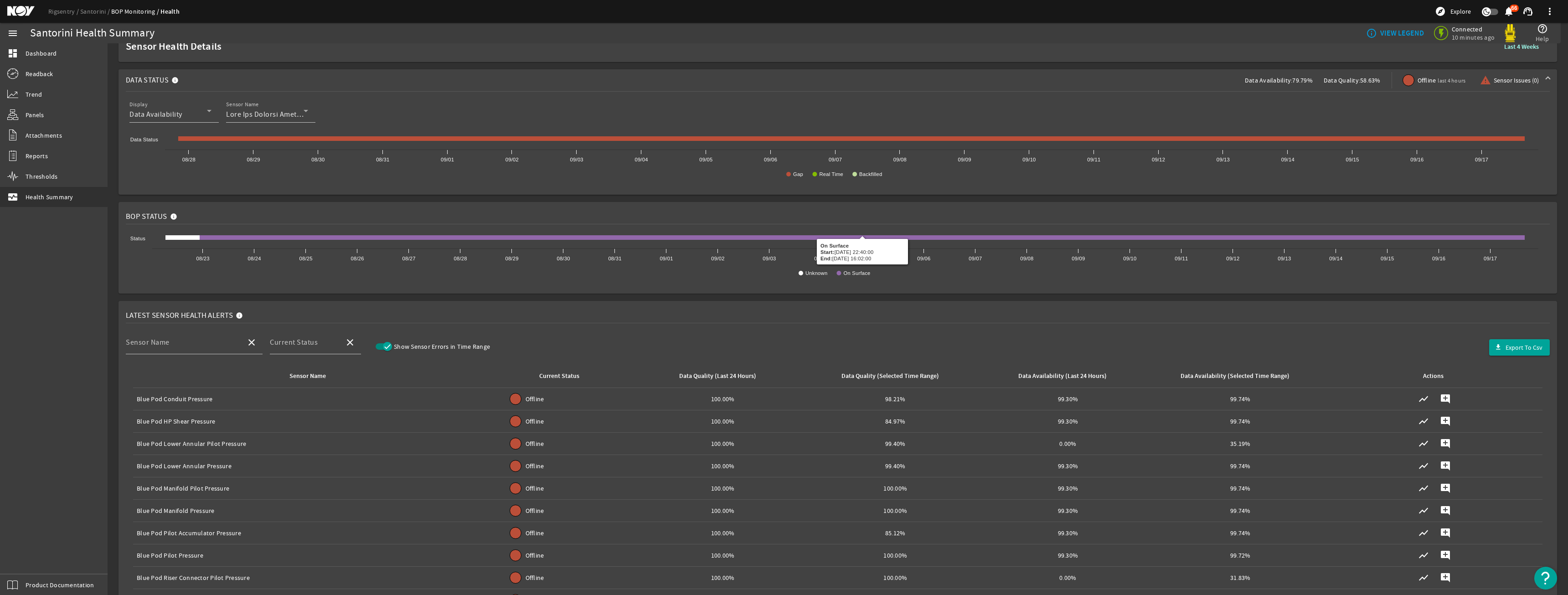
scroll to position [137, 0]
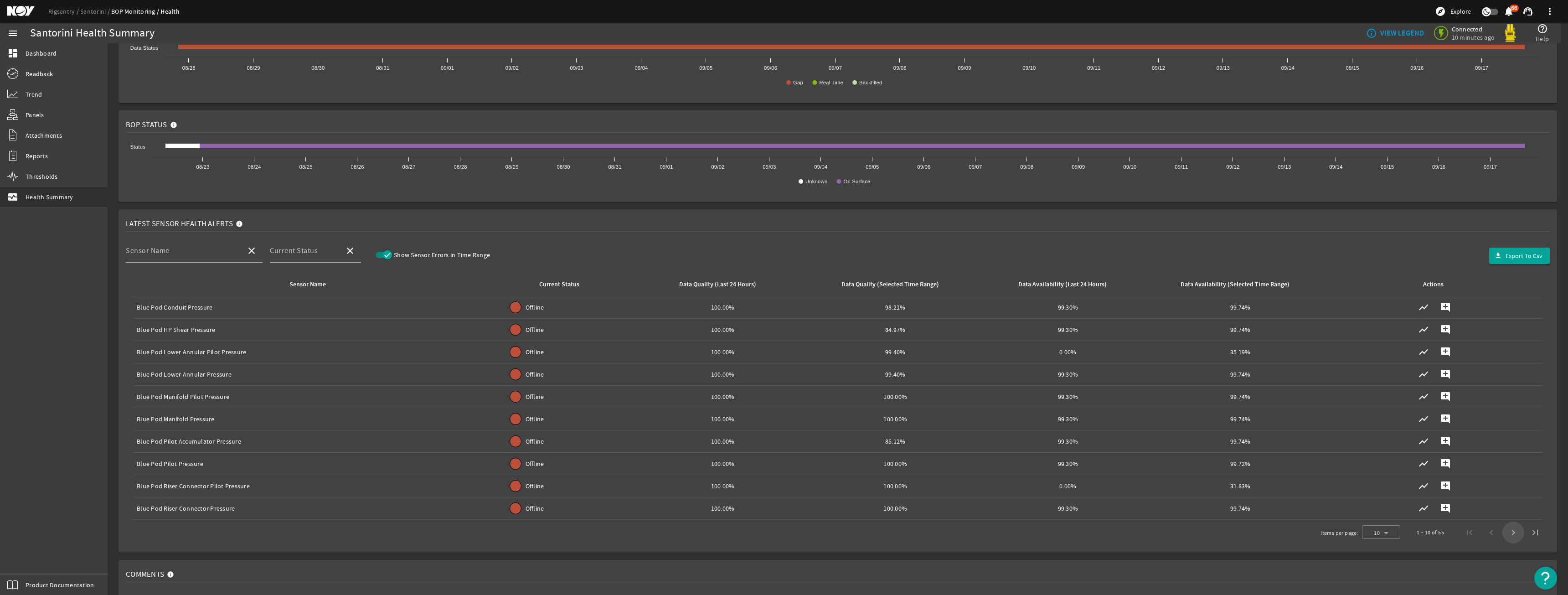
drag, startPoint x: 1506, startPoint y: 532, endPoint x: 1330, endPoint y: 437, distance: 200.0
click at [1472, 535] on div "1 – 10 of 55" at bounding box center [1476, 532] width 140 height 22
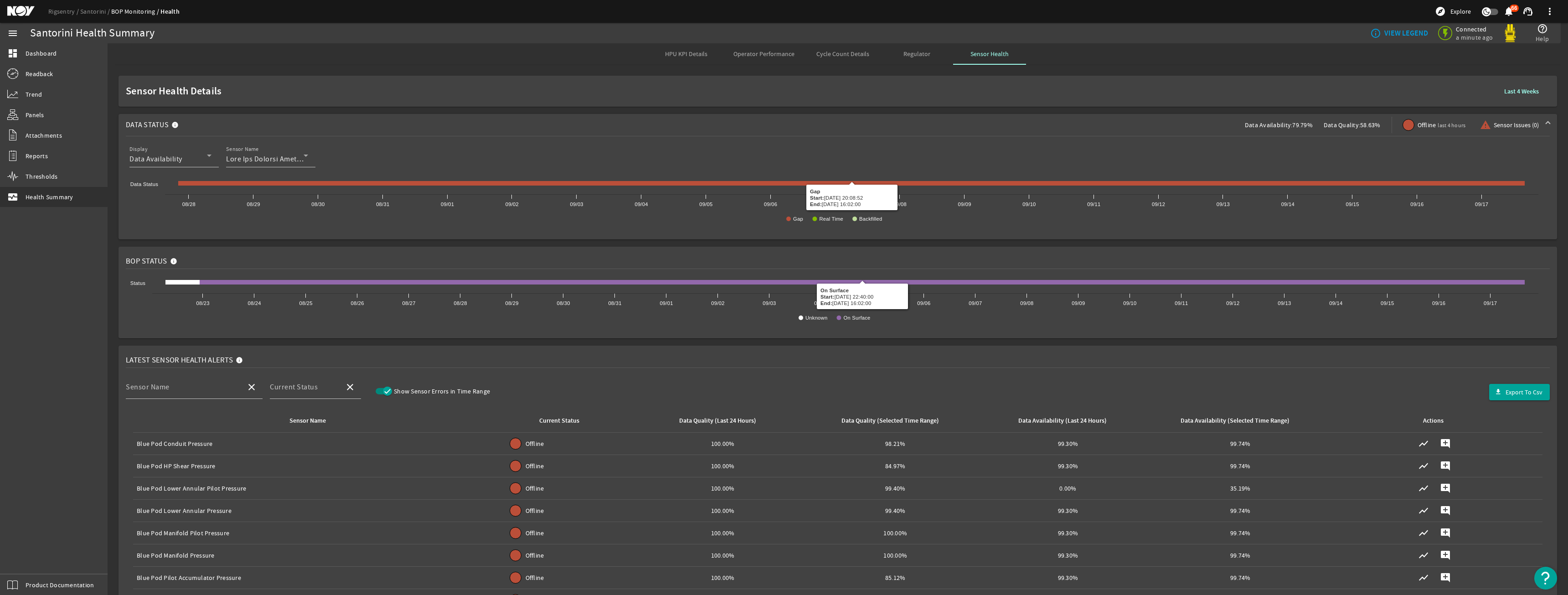
scroll to position [0, 0]
click at [92, 11] on link "Santorini" at bounding box center [95, 11] width 31 height 9
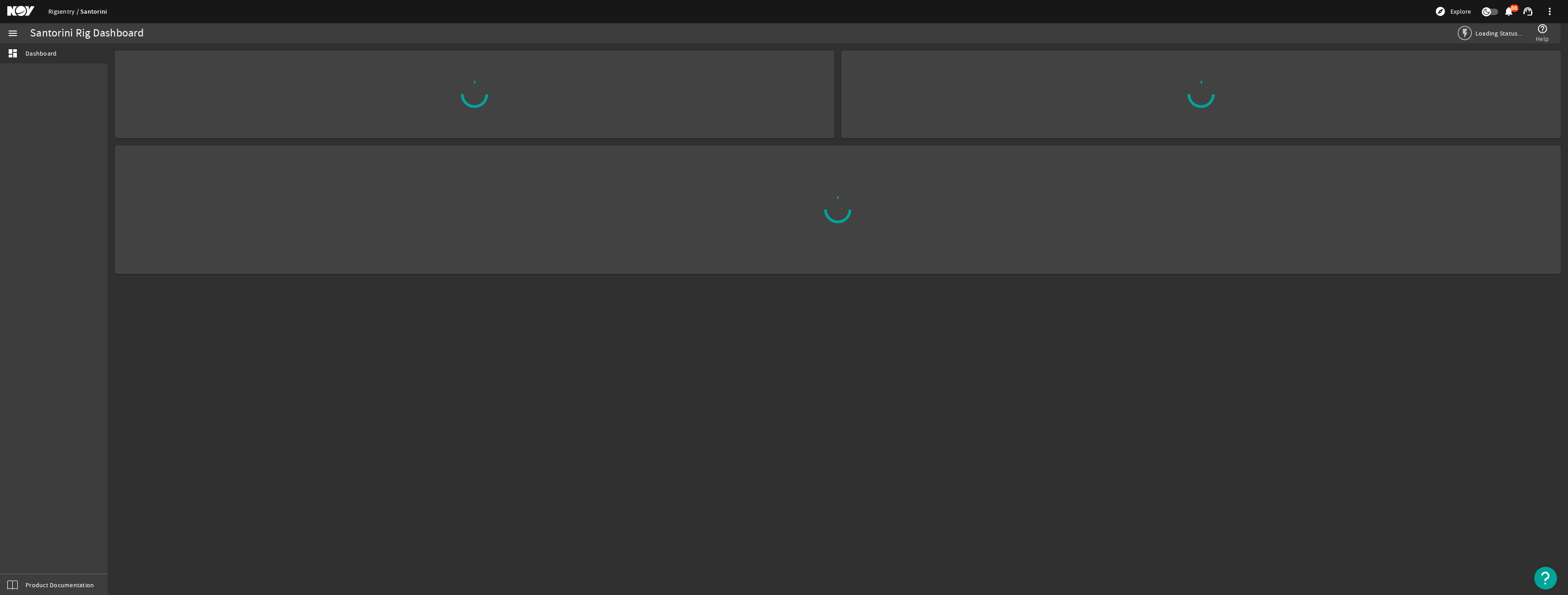
click at [69, 13] on link "Rigsentry" at bounding box center [64, 11] width 32 height 9
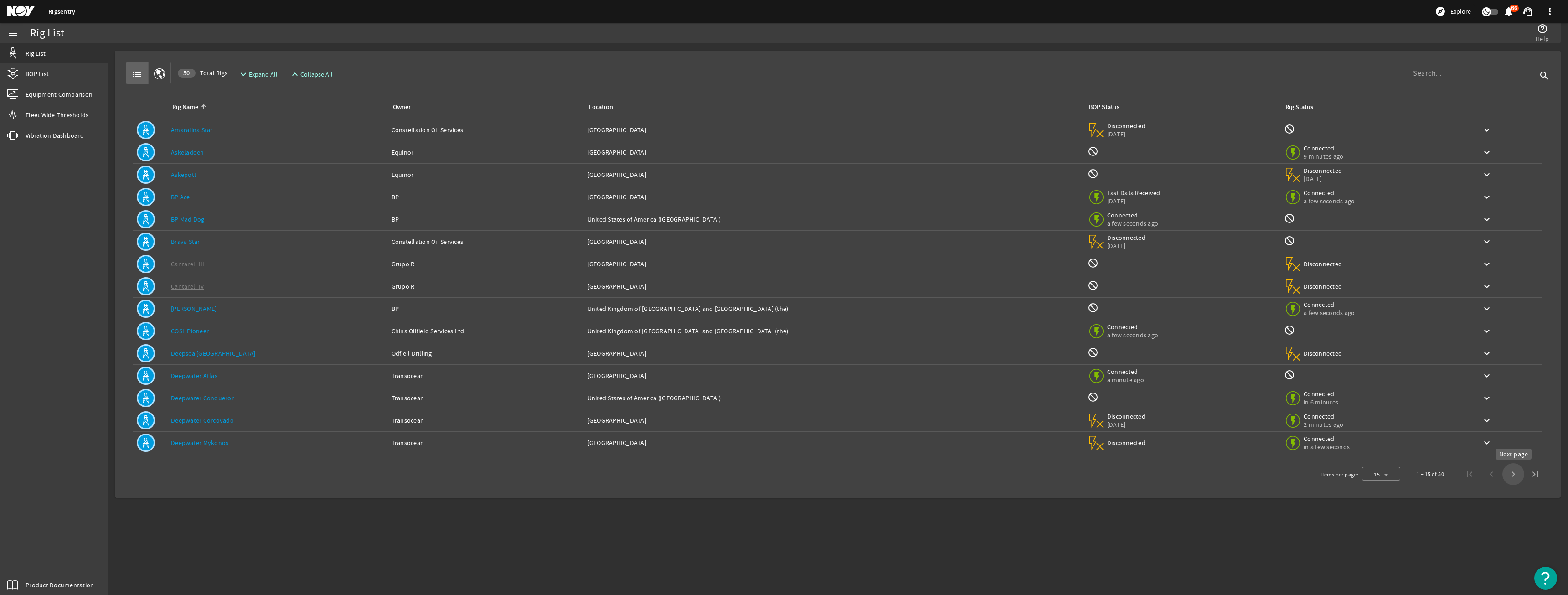
click at [1518, 469] on span "Next page" at bounding box center [1513, 474] width 22 height 22
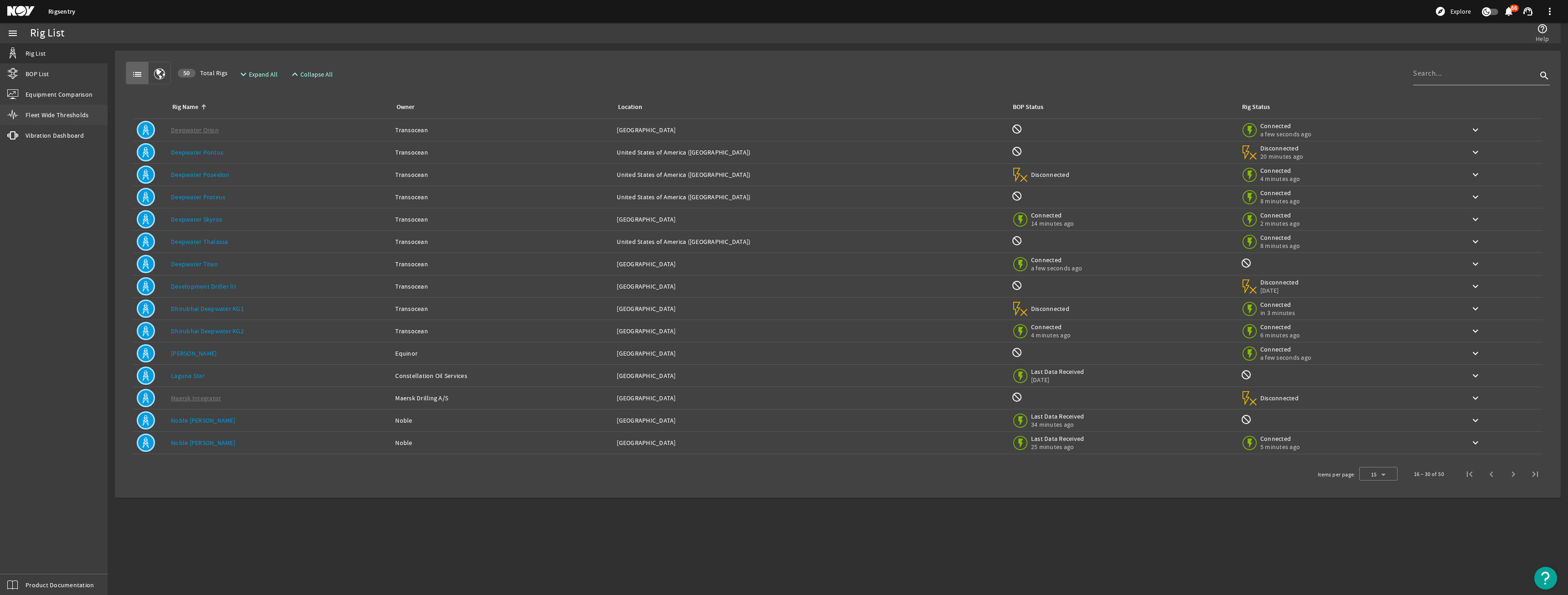
click at [83, 106] on link "Fleet Wide Thresholds" at bounding box center [54, 115] width 107 height 20
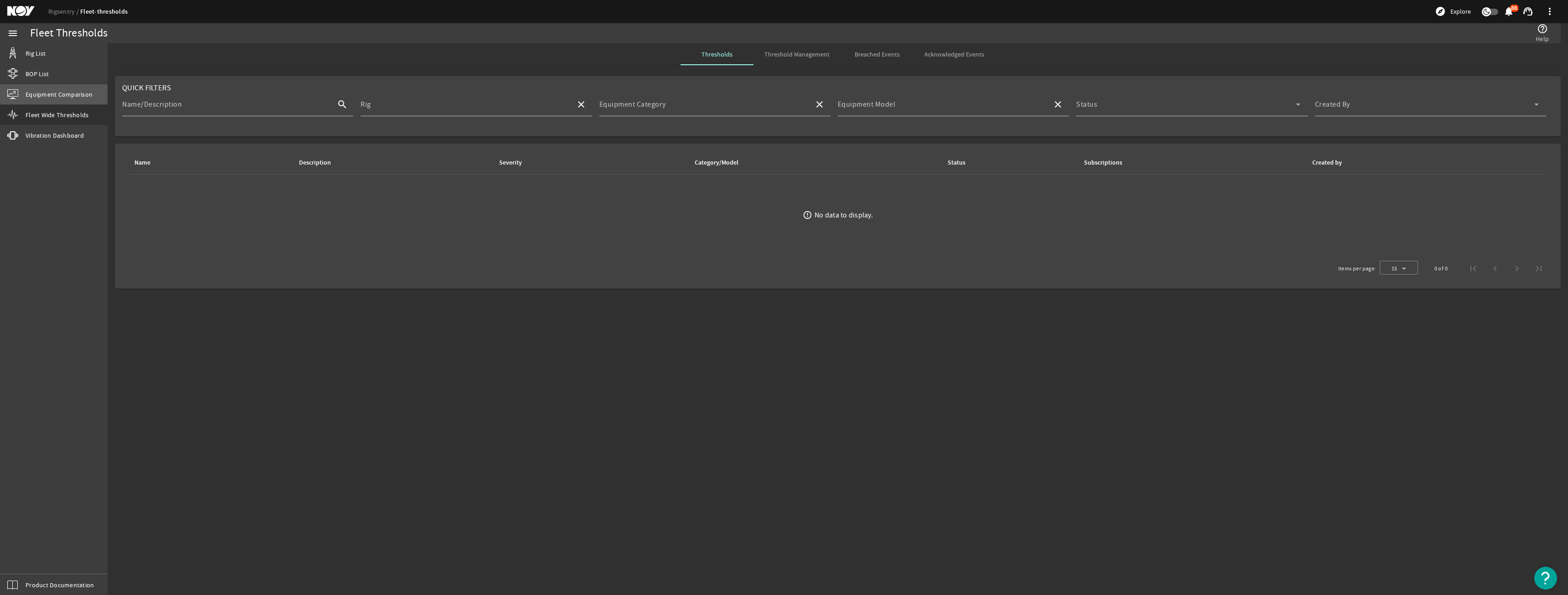
click at [90, 92] on span "Equipment Comparison" at bounding box center [59, 94] width 67 height 9
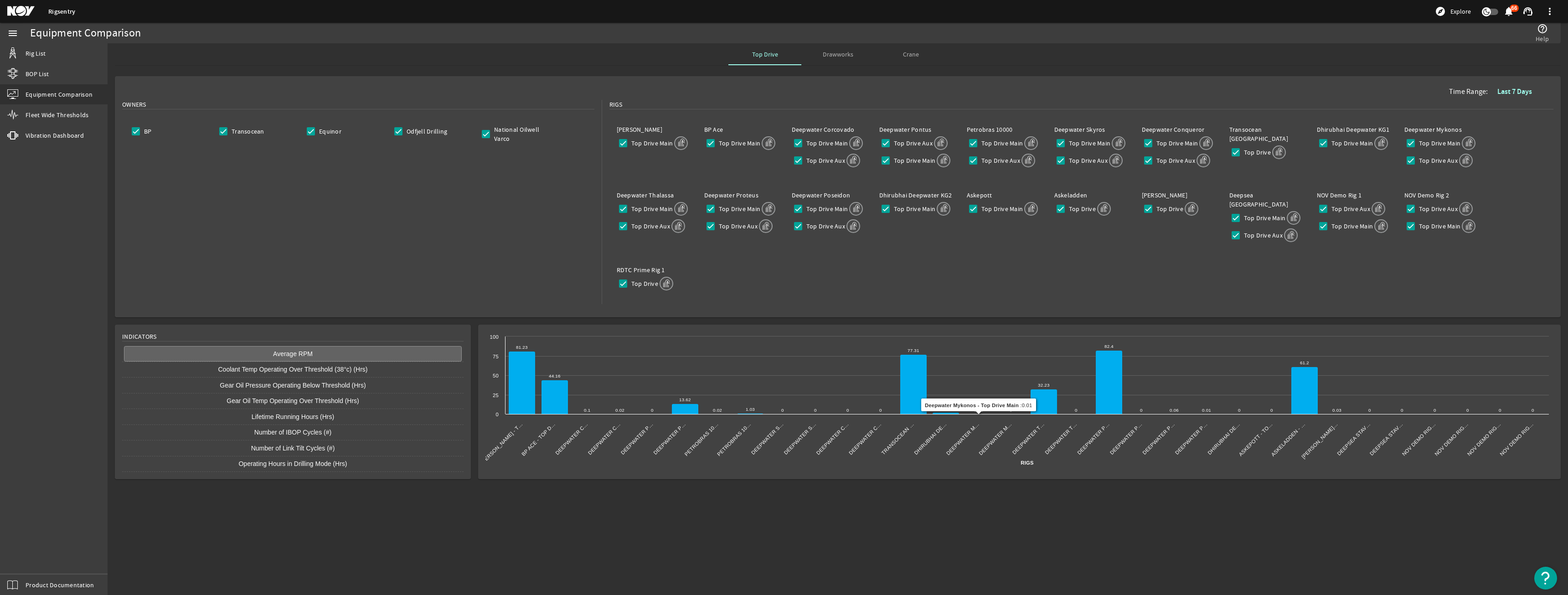
click at [965, 431] on text "Deepwater Mykonos - Top Drive Main Deepwater M…" at bounding box center [963, 439] width 35 height 35
click at [290, 365] on button "Coolant Temp Operating Over Threshold (38°c) (Hrs)" at bounding box center [293, 370] width 338 height 16
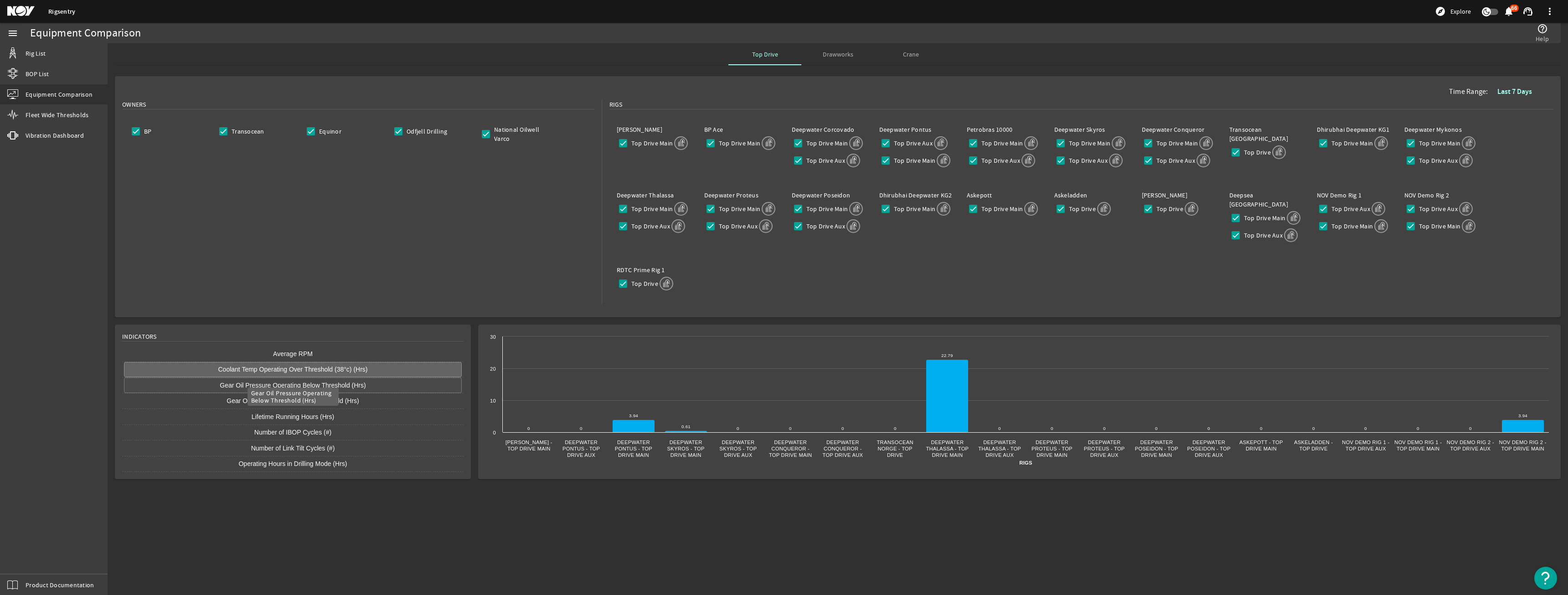
click at [297, 382] on button "Gear Oil Pressure Operating Below Threshold (Hrs)" at bounding box center [293, 385] width 338 height 16
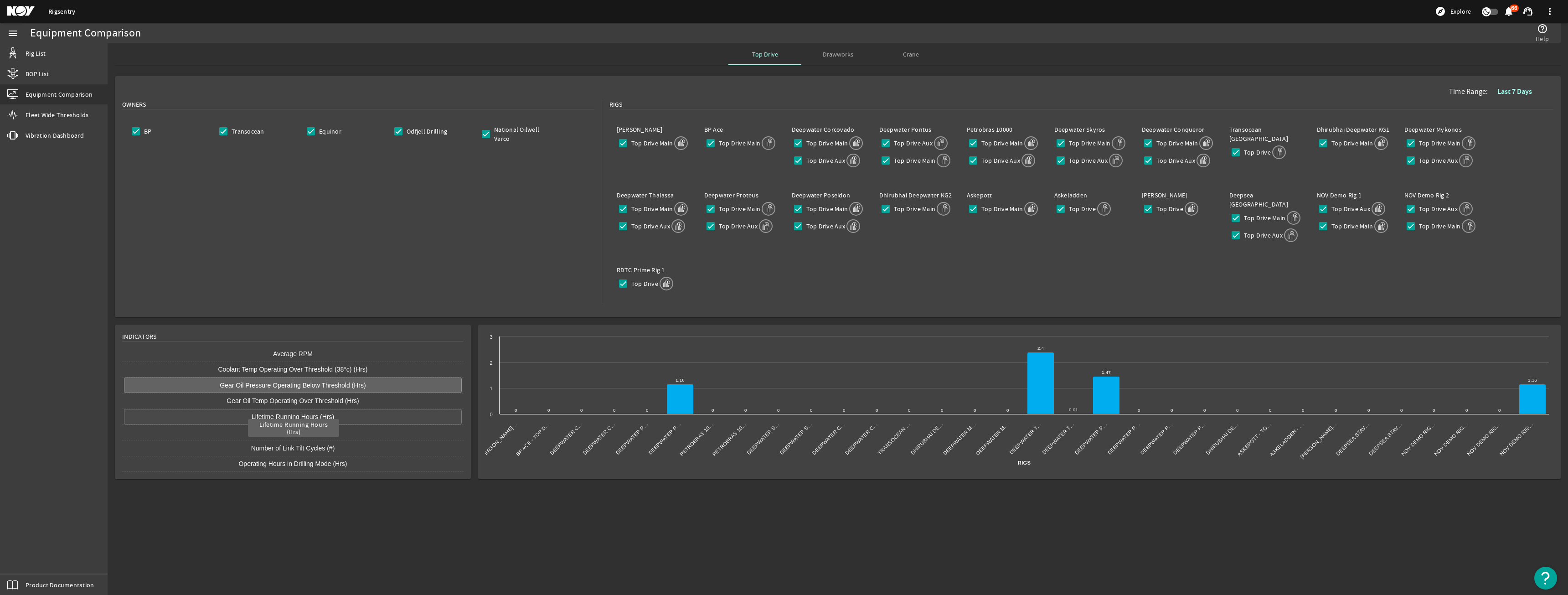
click at [292, 409] on button "Lifetime Running Hours (Hrs)" at bounding box center [293, 417] width 338 height 16
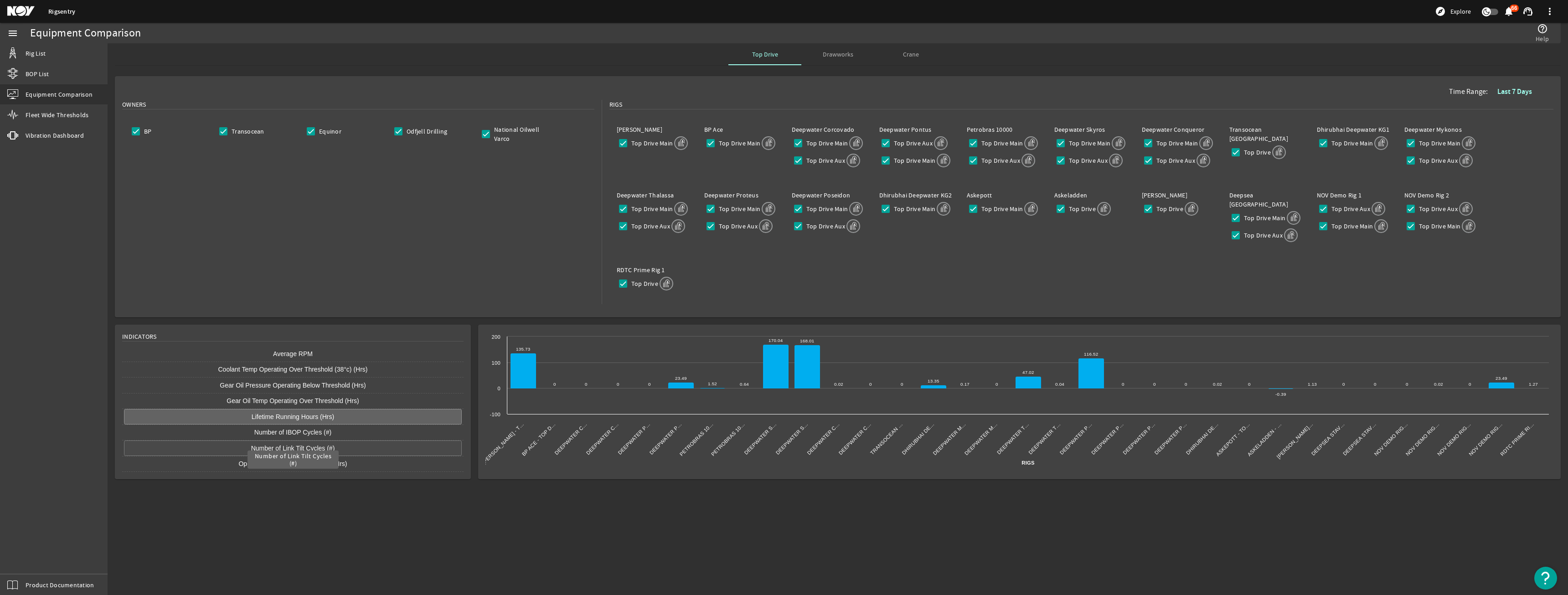
click at [290, 440] on button "Number of Link Tilt Cycles (#)" at bounding box center [293, 448] width 338 height 16
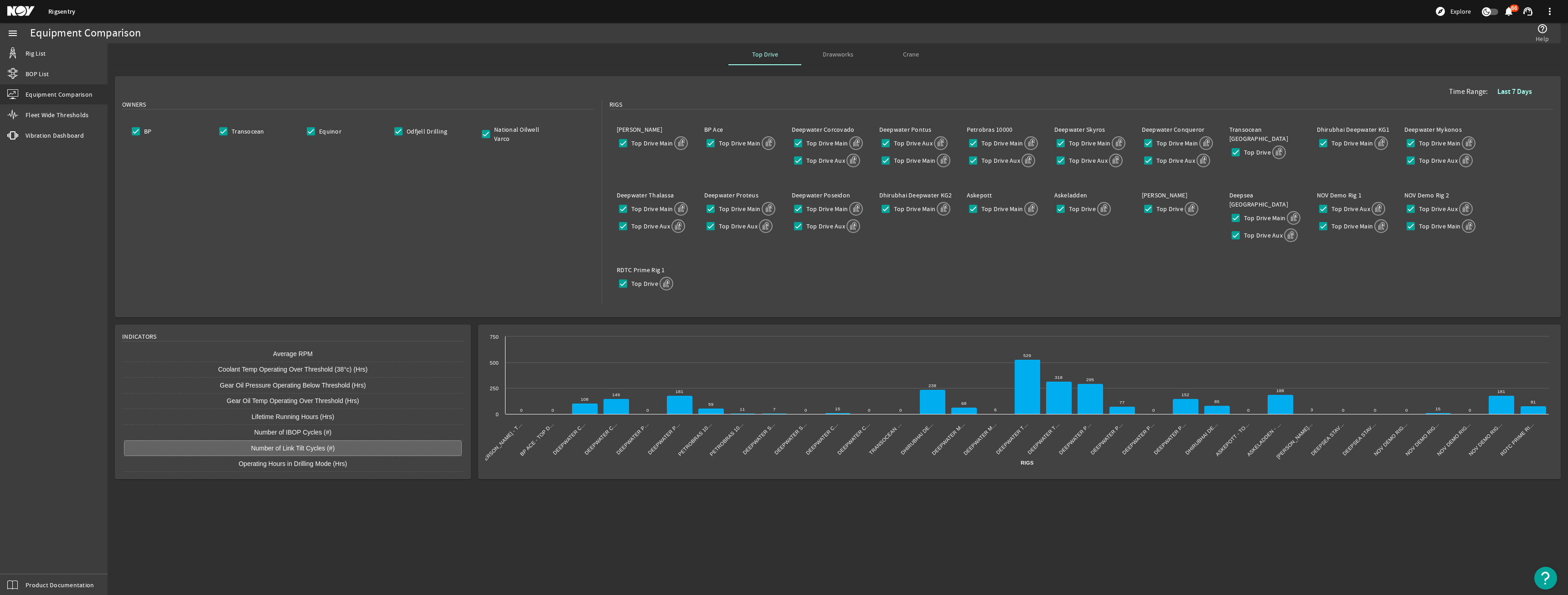
click at [662, 438] on rect at bounding box center [1020, 402] width 1068 height 140
click at [636, 431] on rect at bounding box center [1020, 402] width 1068 height 140
click at [624, 390] on rect at bounding box center [1020, 402] width 1068 height 140
click at [620, 399] on icon at bounding box center [616, 407] width 26 height 16
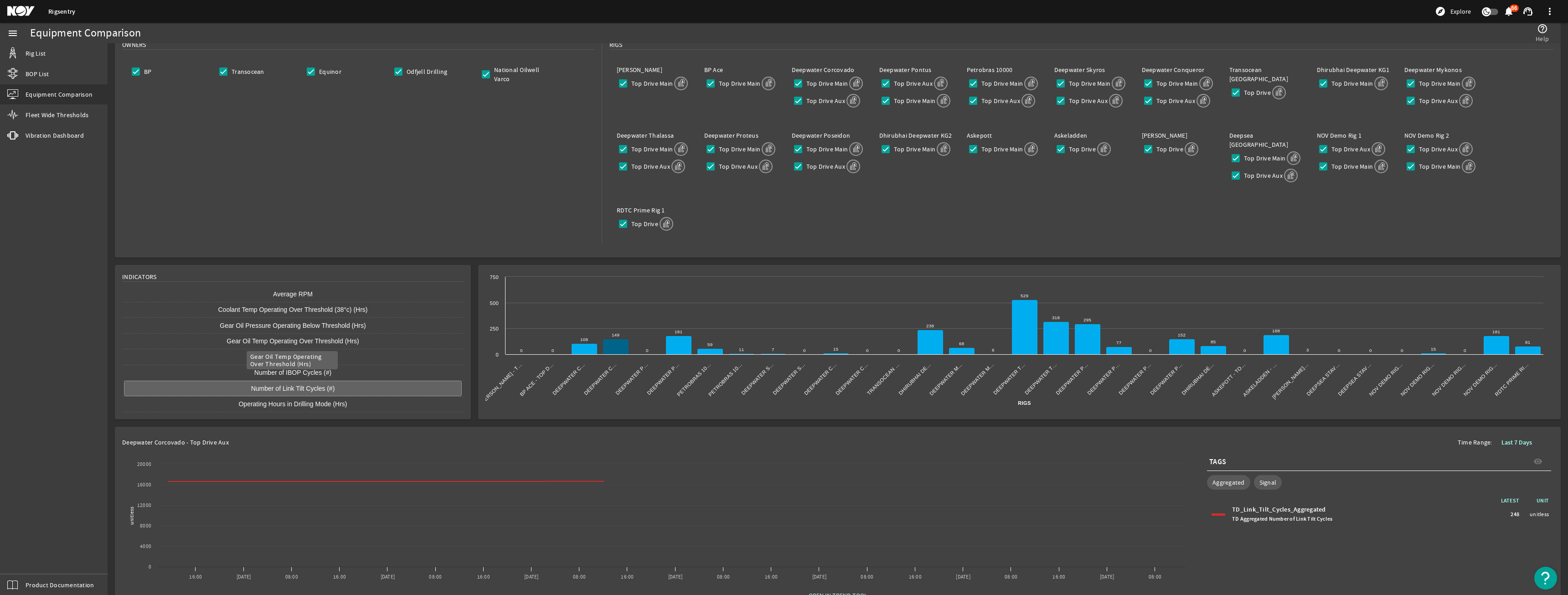
scroll to position [70, 0]
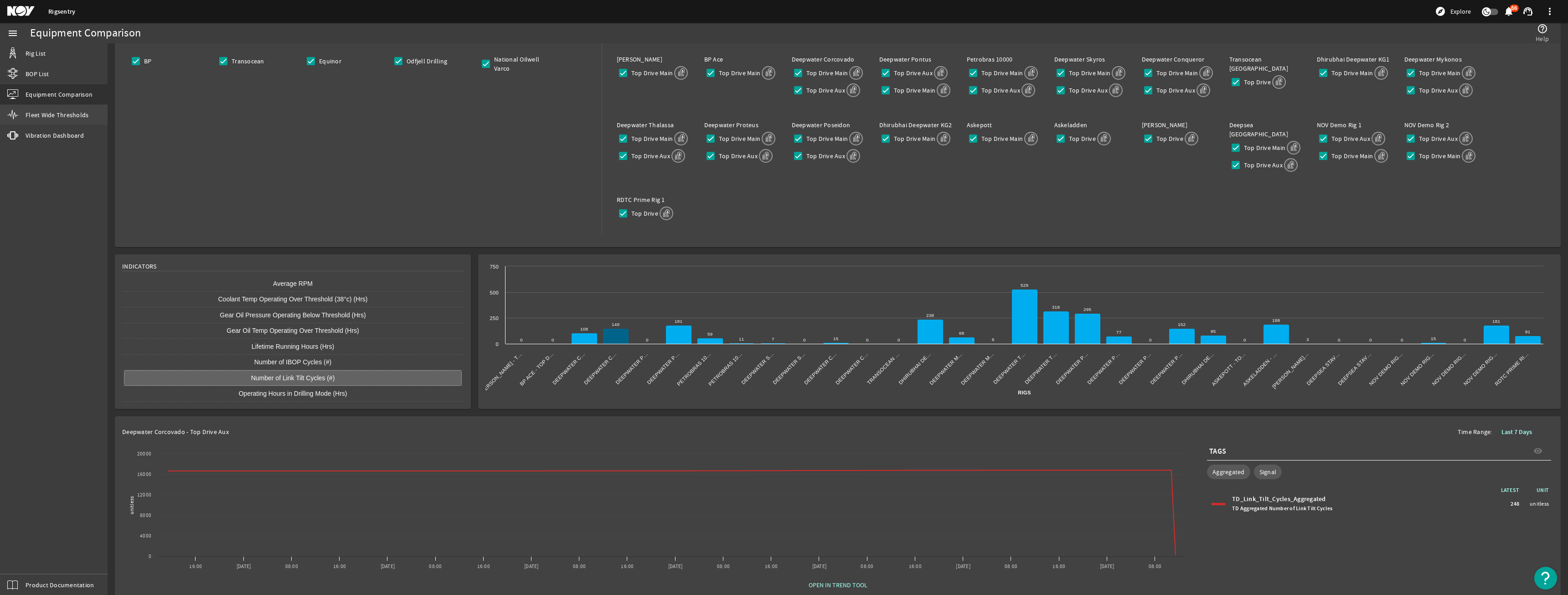
click at [92, 124] on link "Fleet Wide Thresholds" at bounding box center [54, 115] width 107 height 20
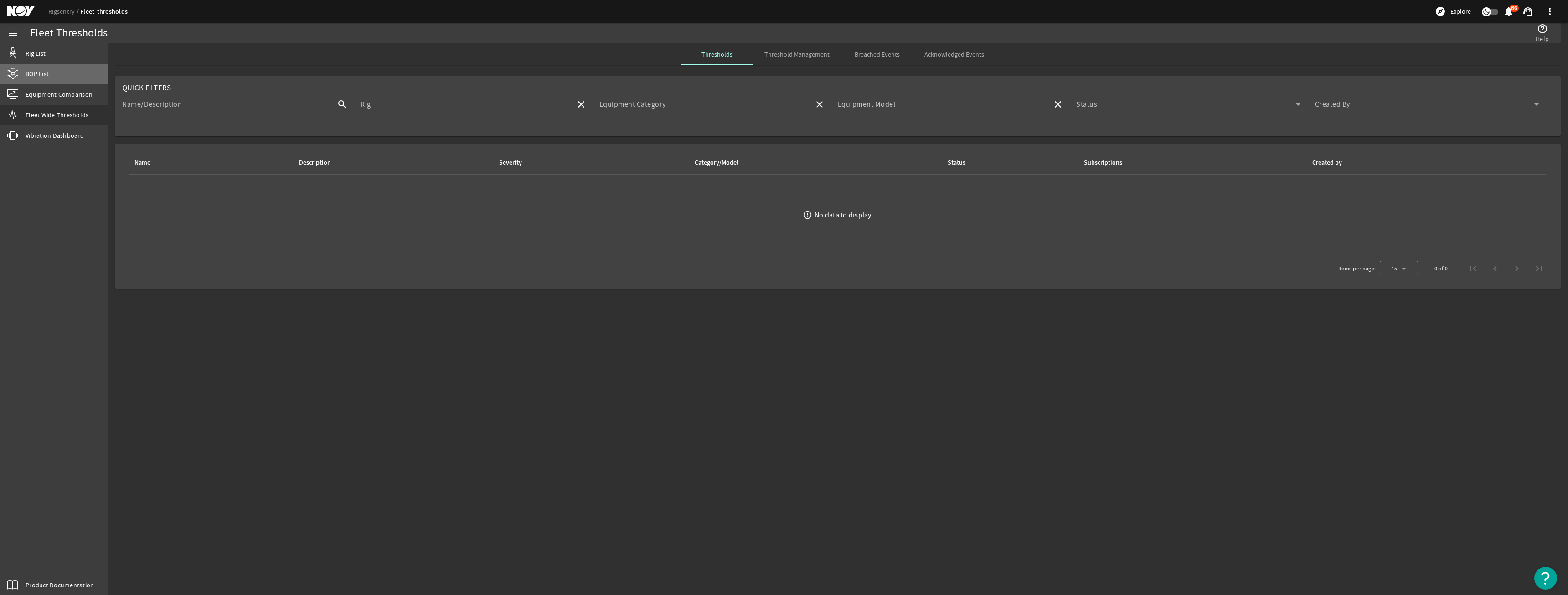
click at [58, 79] on link "BOP List" at bounding box center [54, 73] width 107 height 20
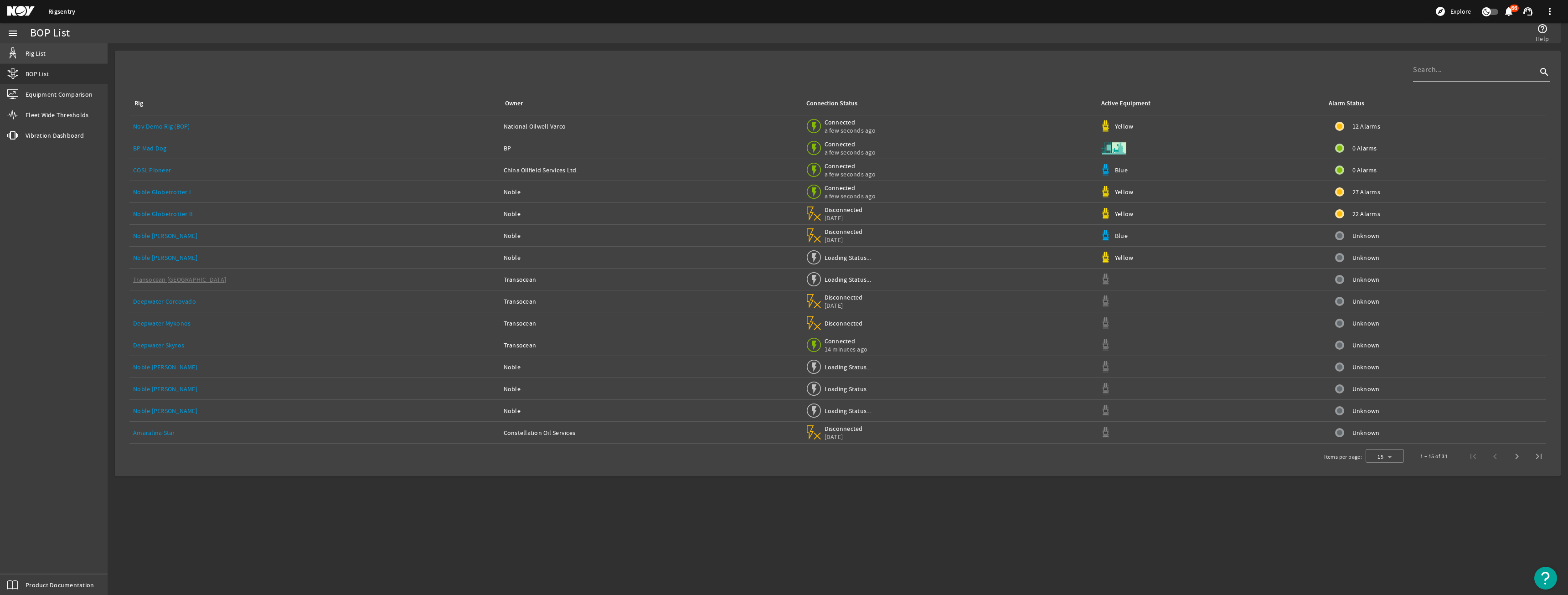
click at [64, 59] on link "Rig List" at bounding box center [54, 53] width 107 height 20
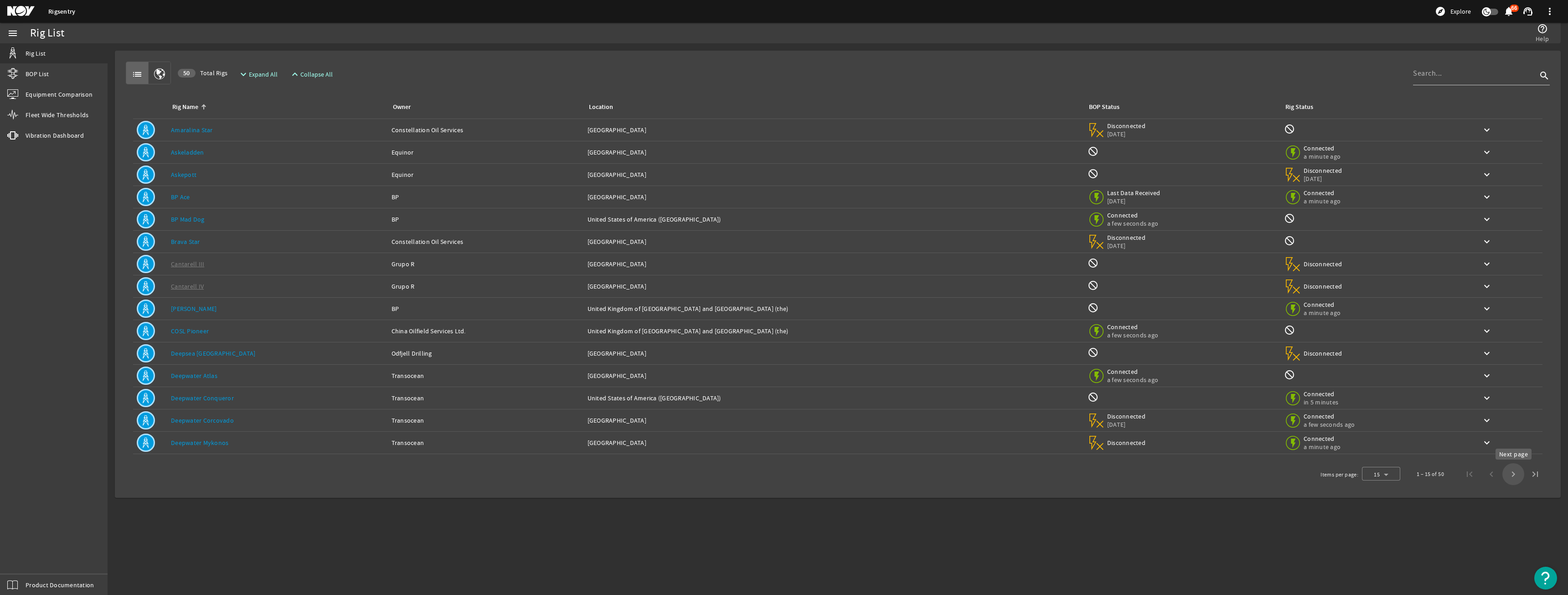
click at [1511, 482] on span "Next page" at bounding box center [1513, 474] width 22 height 22
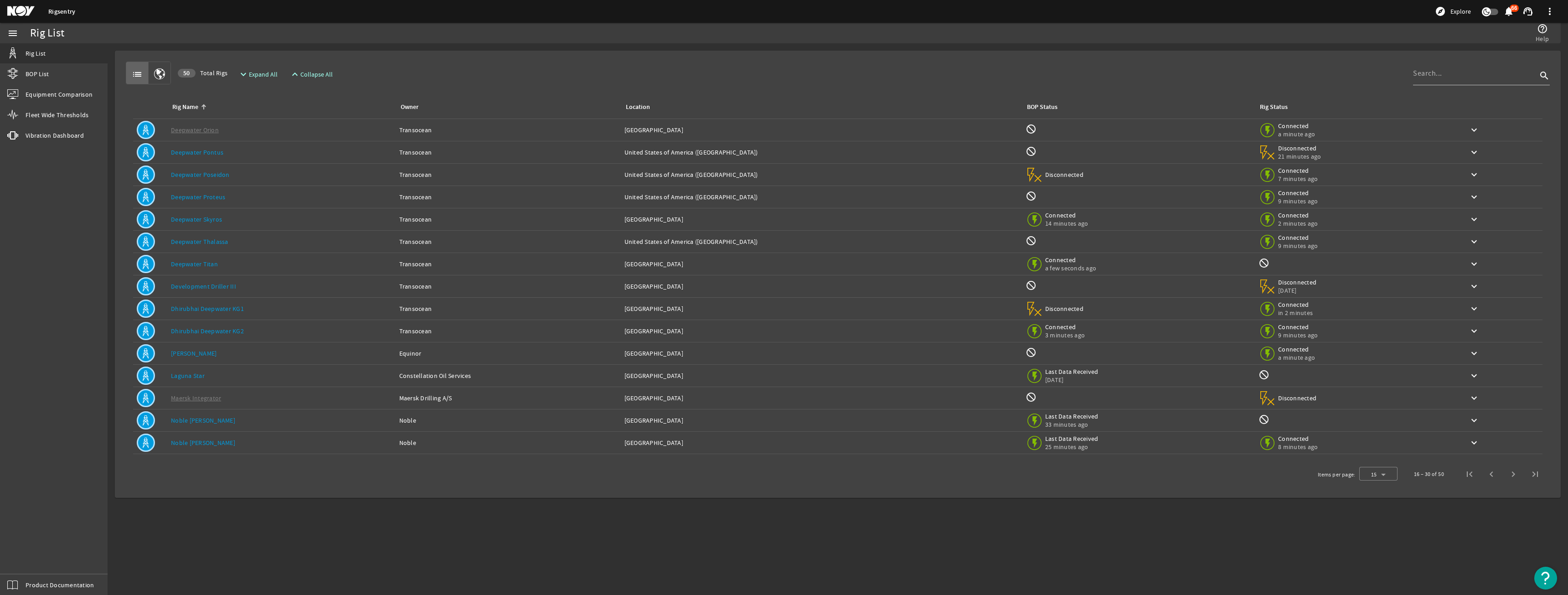
click at [236, 235] on td "Rig Name: [PERSON_NAME]" at bounding box center [281, 242] width 229 height 22
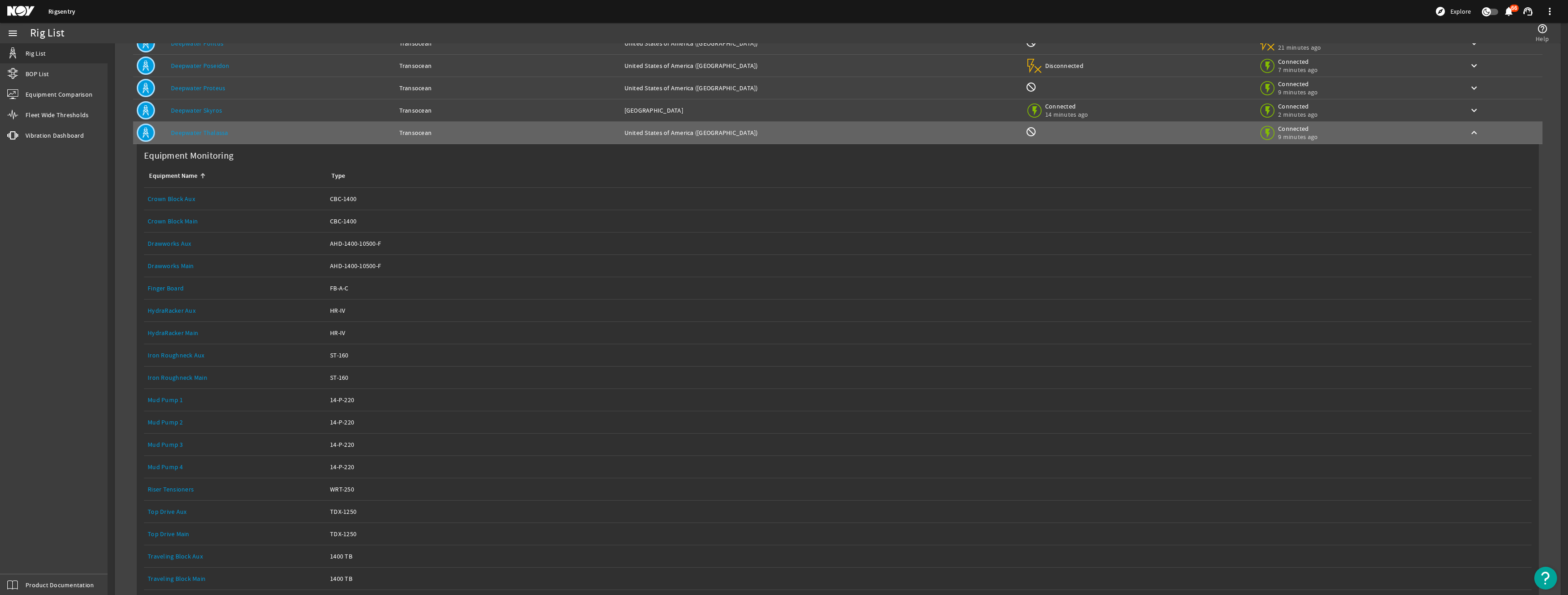
scroll to position [137, 0]
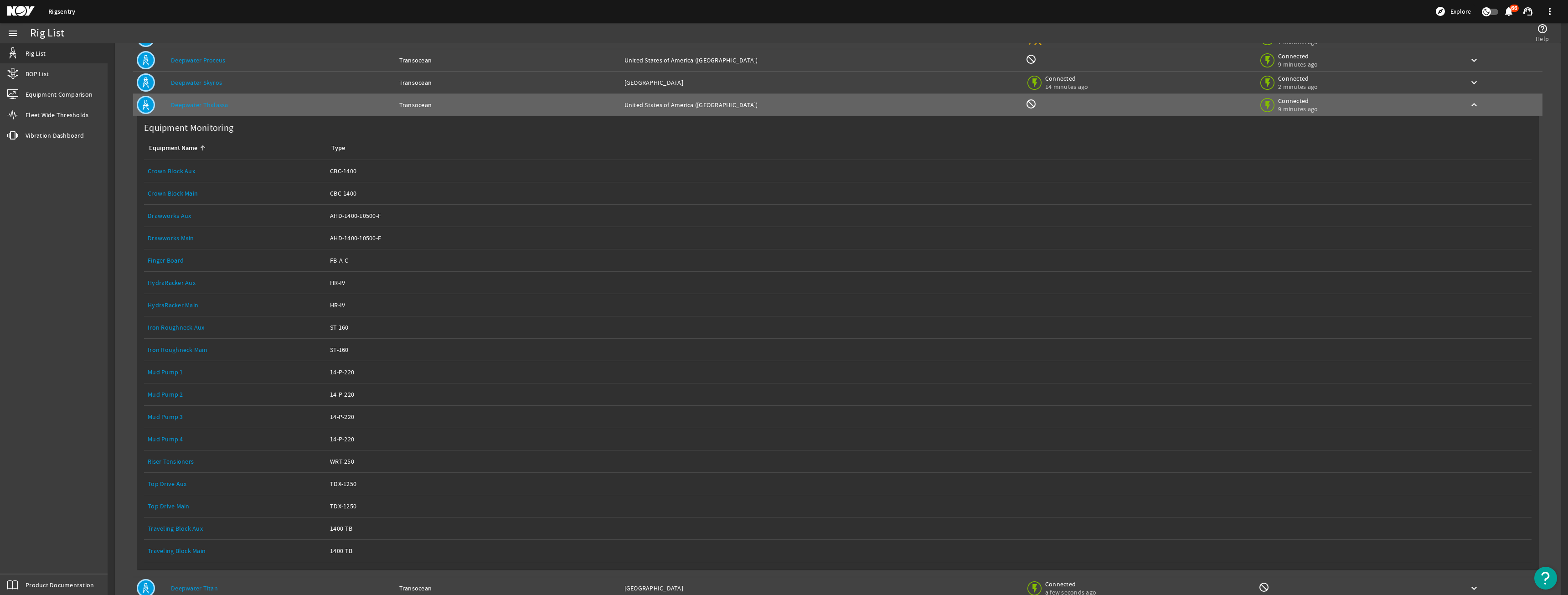
click at [157, 509] on link "Top Drive Main" at bounding box center [168, 506] width 42 height 9
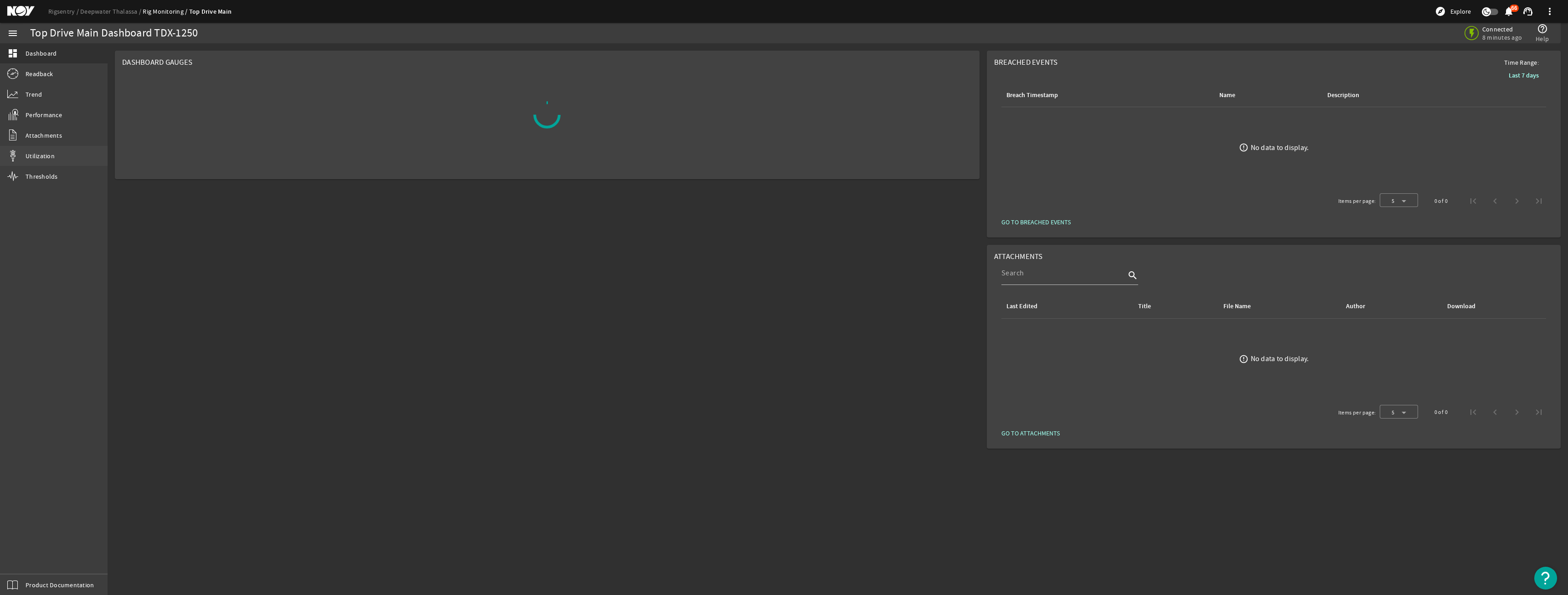
click at [38, 153] on span "Utilization" at bounding box center [40, 156] width 29 height 9
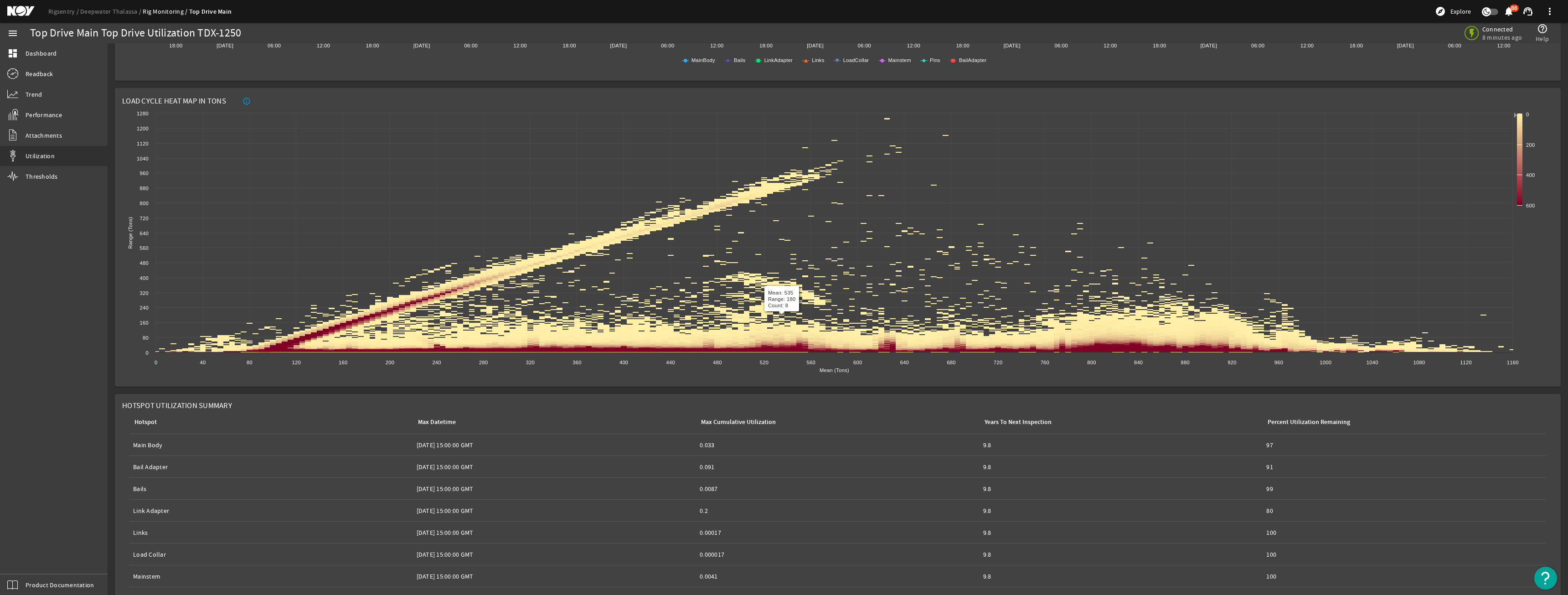
scroll to position [895, 0]
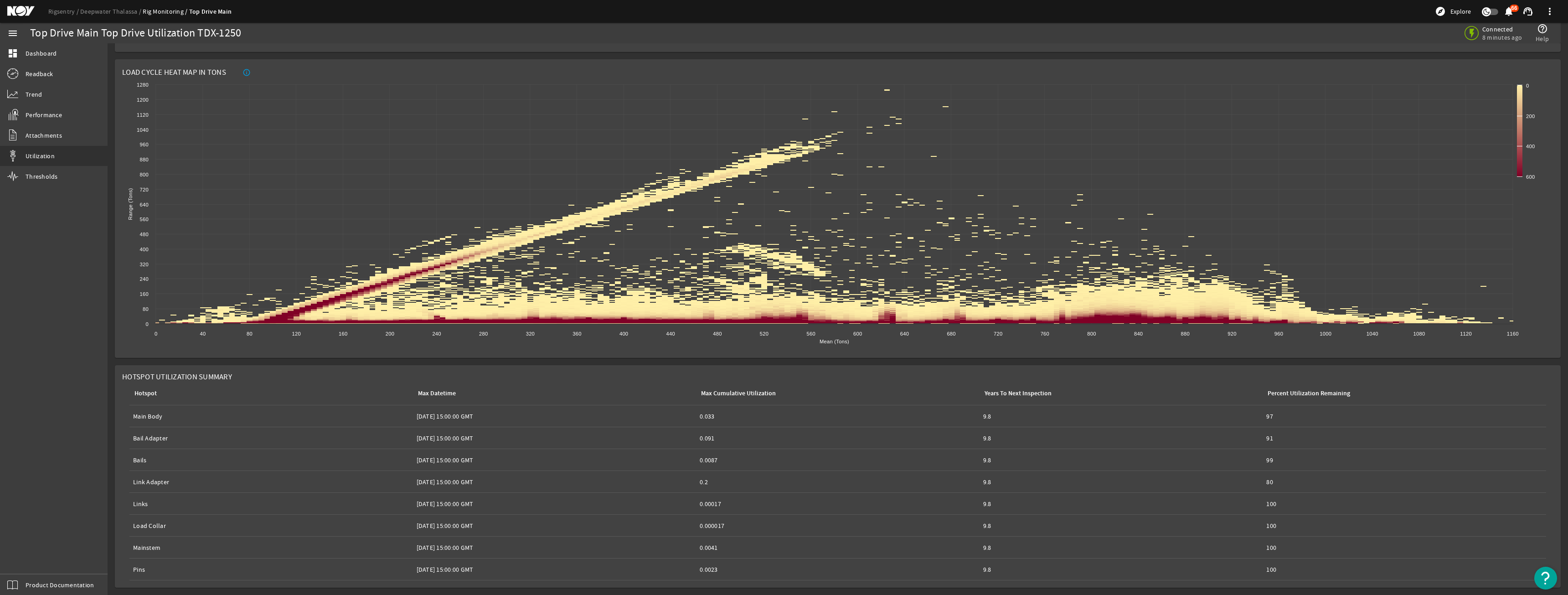
drag, startPoint x: 700, startPoint y: 381, endPoint x: 1086, endPoint y: 586, distance: 437.1
click at [1086, 586] on mat-card "Hotspot Utilization Summary Hotspot Max Datetime Max Cumulative Utilization Yea…" at bounding box center [837, 476] width 1446 height 223
click at [1086, 577] on td "Years To Next Inspection: 9.8" at bounding box center [1121, 569] width 284 height 22
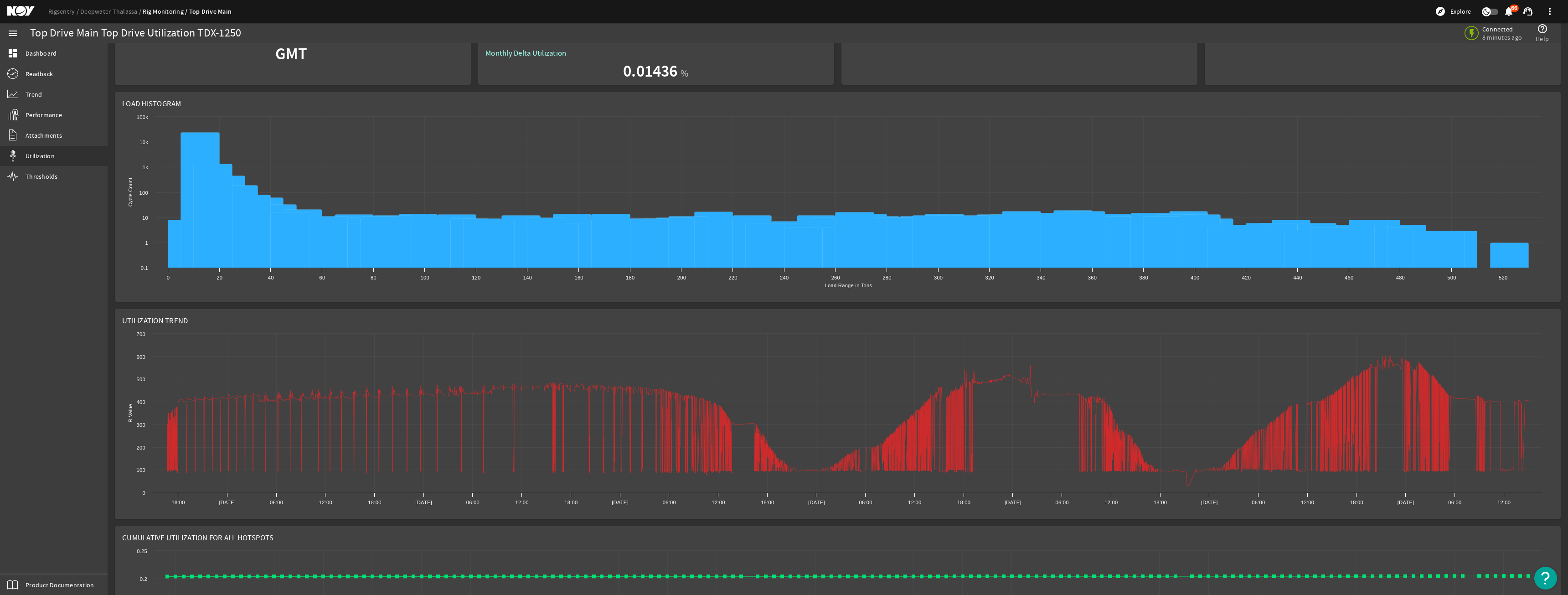
scroll to position [0, 0]
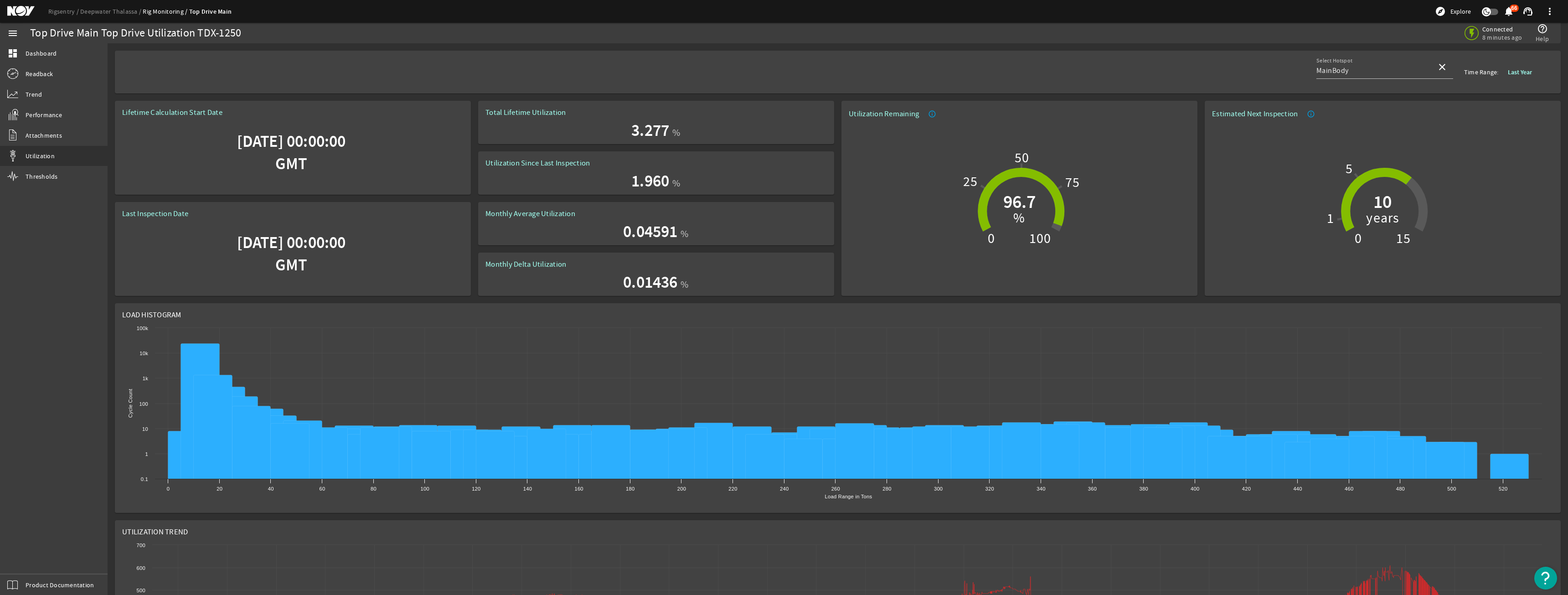
drag, startPoint x: 1396, startPoint y: 182, endPoint x: 1428, endPoint y: 178, distance: 32.2
click at [1428, 178] on rigsentry-top-drive-utilization-summary "Lifetime Calculation Start Date [DATE] 00:00:00 GMT Last Inspection Date [DATE]…" at bounding box center [838, 198] width 1453 height 202
drag, startPoint x: 624, startPoint y: 191, endPoint x: 849, endPoint y: 187, distance: 225.0
click at [849, 187] on rigsentry-top-drive-utilization-summary "Lifetime Calculation Start Date [DATE] 00:00:00 GMT Last Inspection Date [DATE]…" at bounding box center [838, 198] width 1453 height 202
click at [121, 14] on ds-header-breadcrumb "Rigsentry Deepwater Thalassa Rig Monitoring Top Drive Main" at bounding box center [140, 11] width 183 height 10
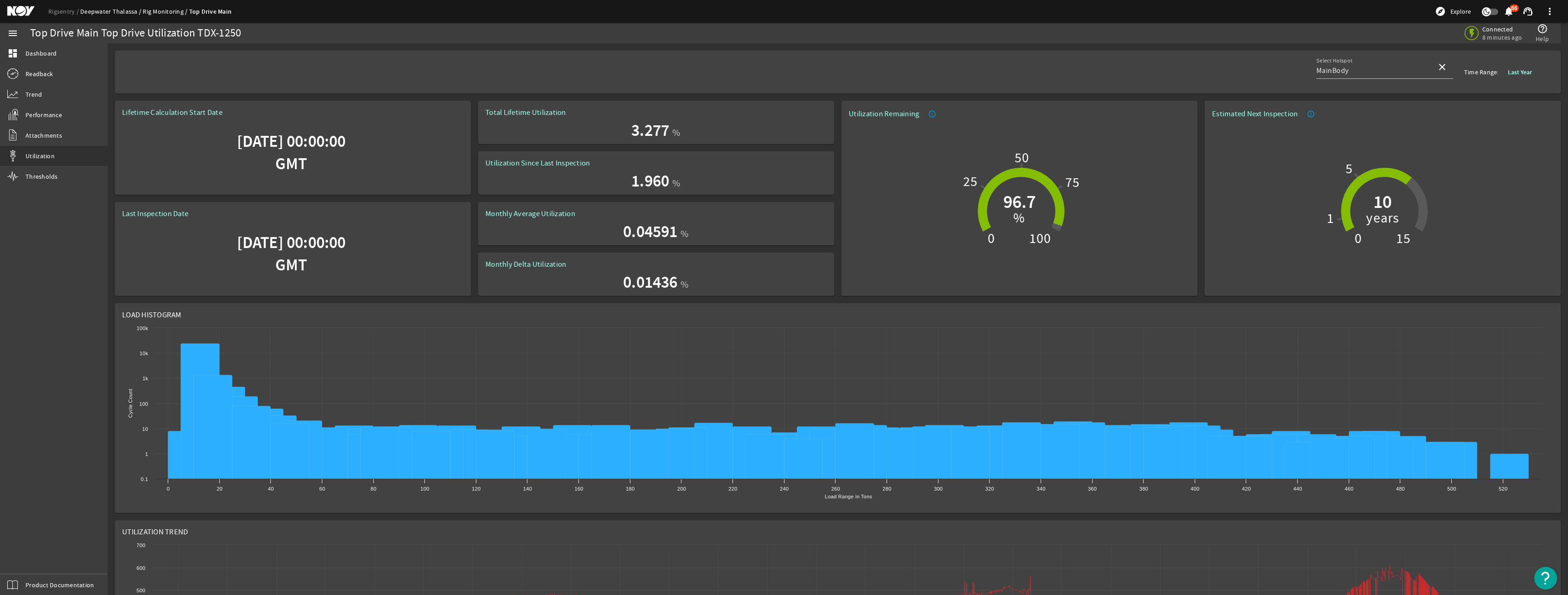
click at [121, 14] on link "Deepwater Thalassa" at bounding box center [111, 11] width 62 height 9
